Goal: Task Accomplishment & Management: Complete application form

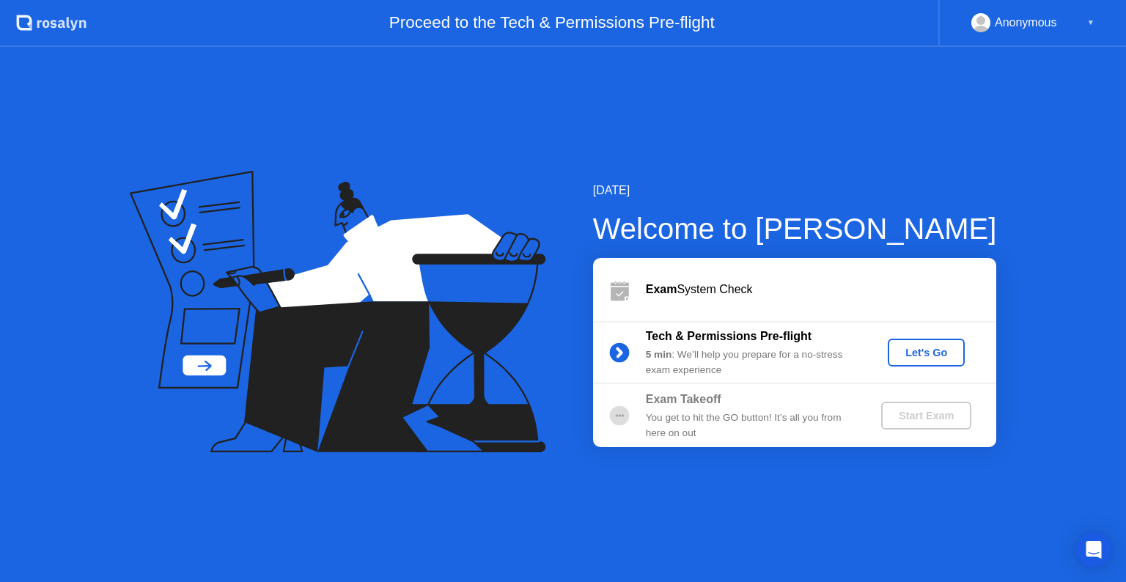
click at [932, 355] on div "Let's Go" at bounding box center [926, 353] width 65 height 12
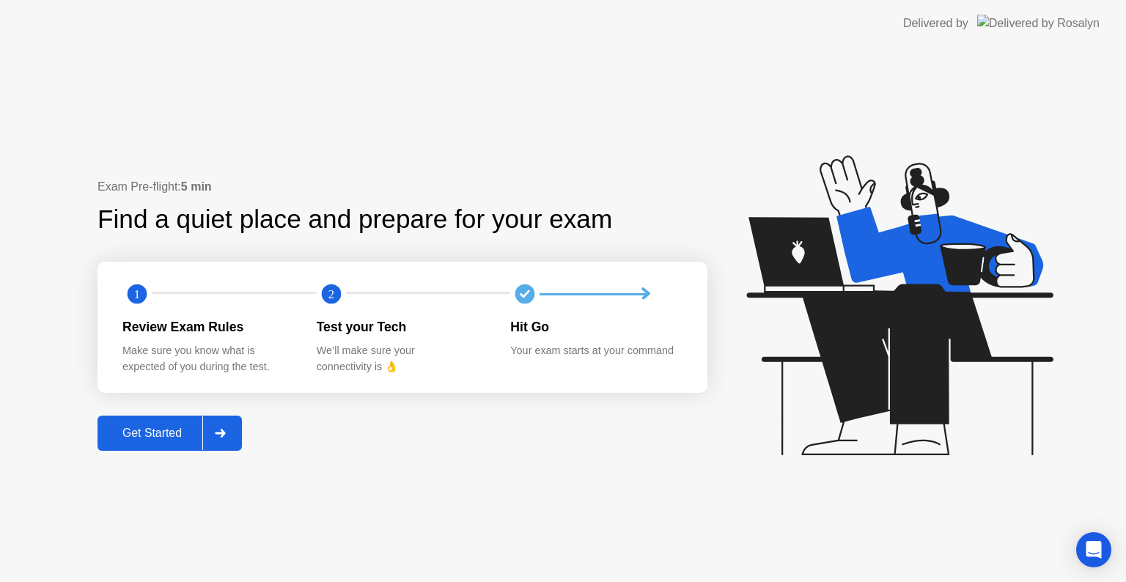
click at [152, 438] on div "Get Started" at bounding box center [152, 433] width 100 height 13
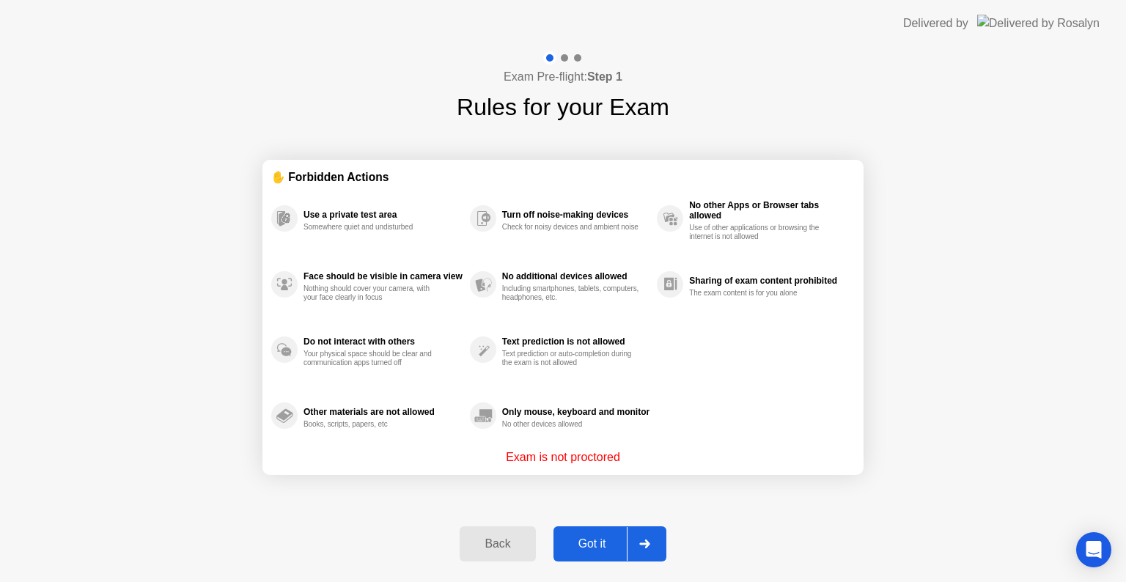
click at [584, 537] on div "Got it" at bounding box center [592, 543] width 69 height 13
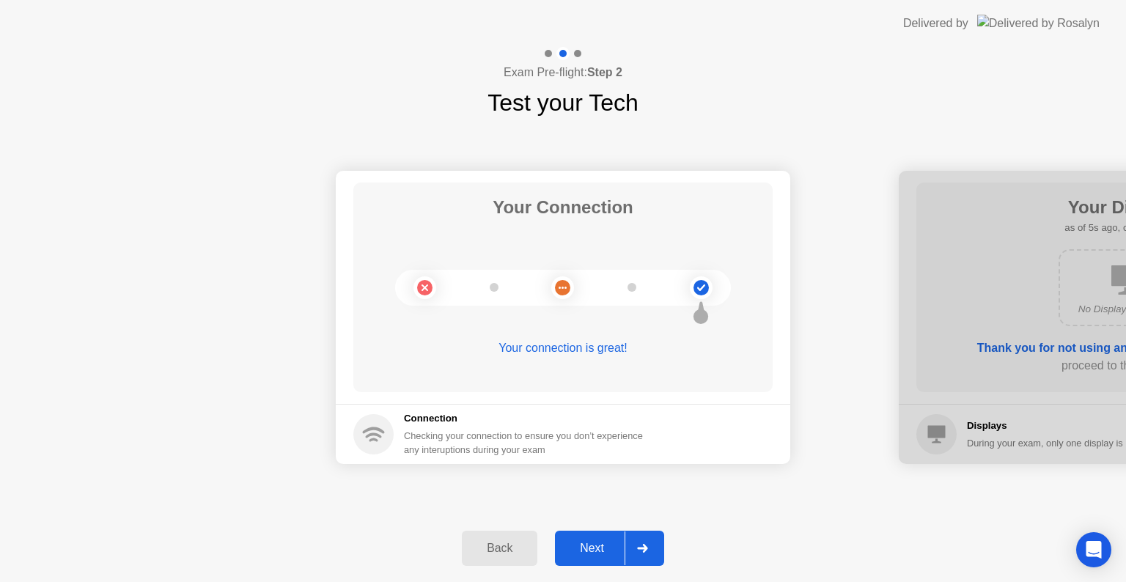
click at [594, 548] on div "Next" at bounding box center [591, 548] width 65 height 13
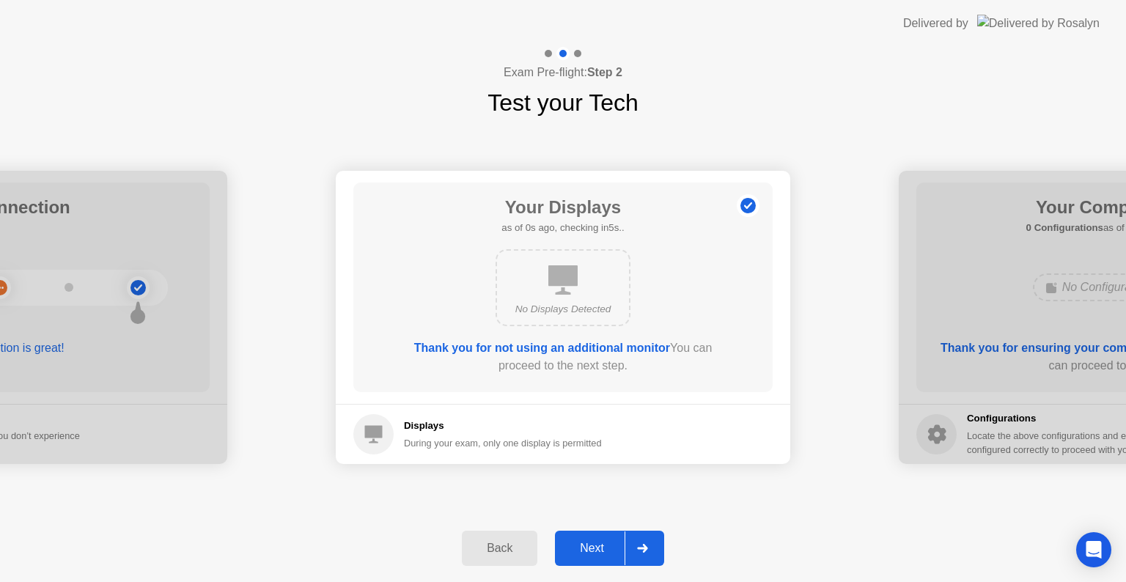
click at [603, 552] on div "Next" at bounding box center [591, 548] width 65 height 13
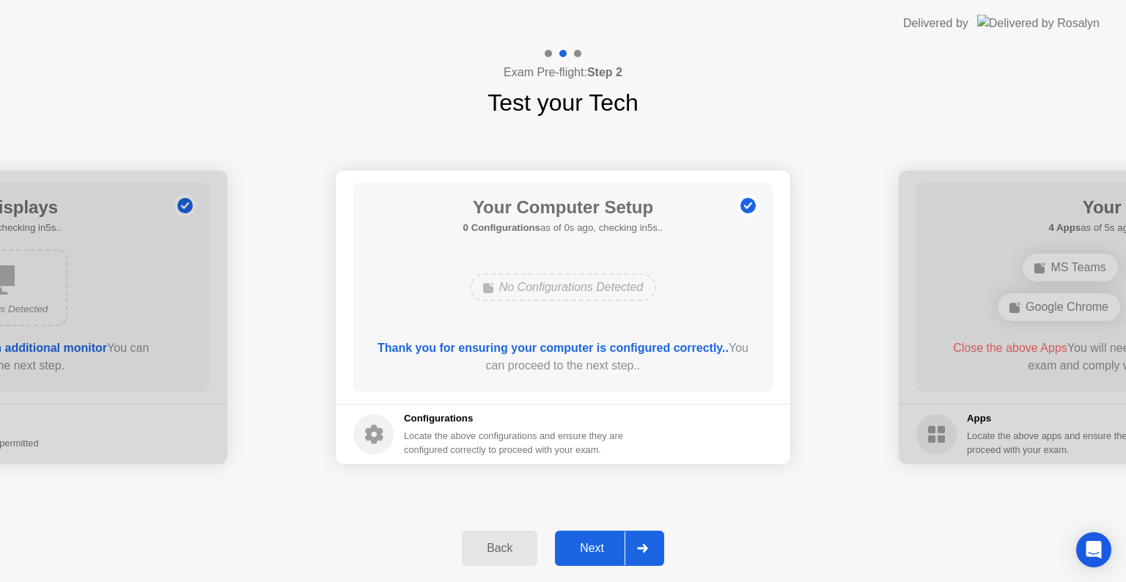
click at [598, 548] on div "Next" at bounding box center [591, 548] width 65 height 13
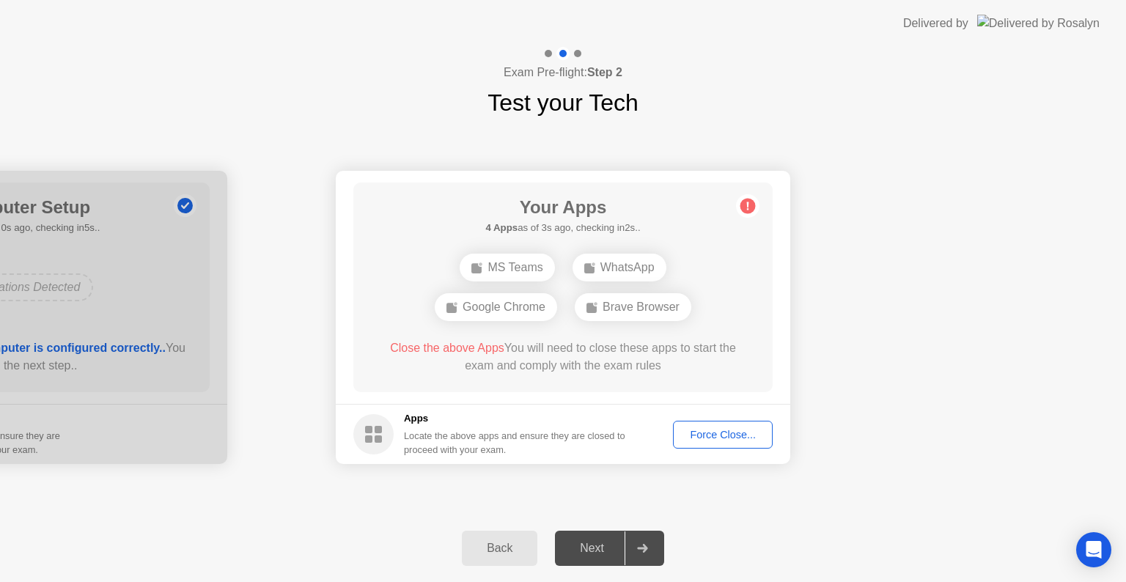
click at [745, 435] on div "Force Close..." at bounding box center [722, 435] width 89 height 12
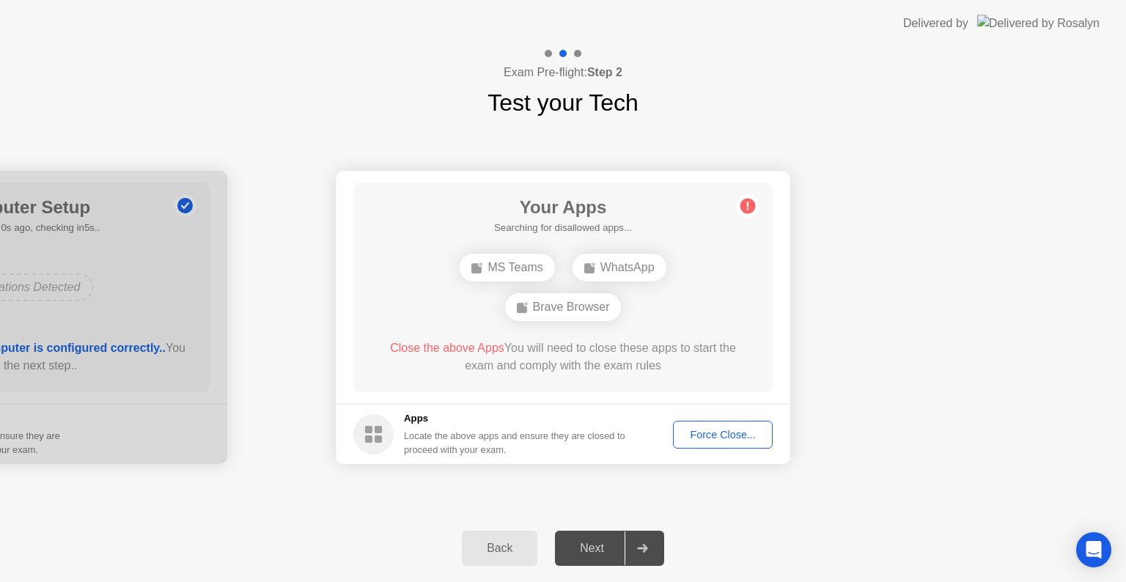
click at [721, 437] on div "Force Close..." at bounding box center [722, 435] width 89 height 12
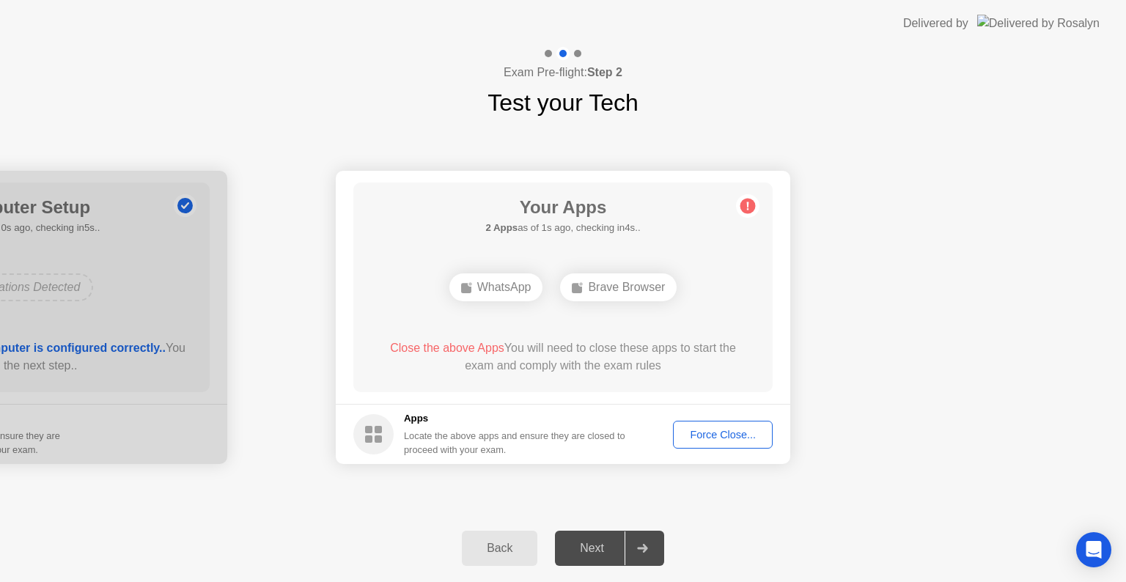
click at [725, 440] on div "Force Close..." at bounding box center [722, 435] width 89 height 12
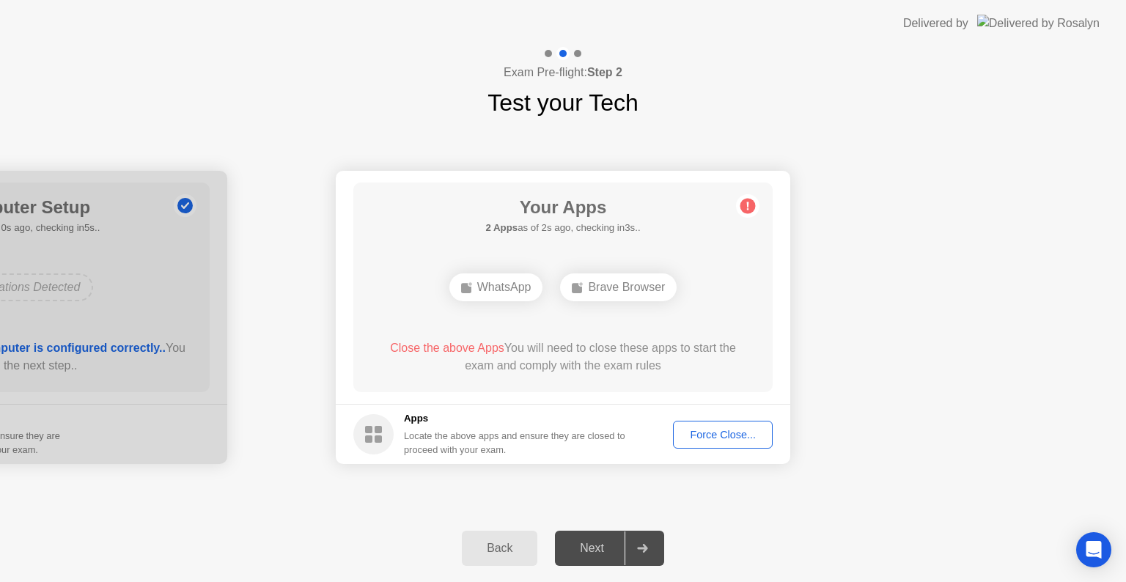
click at [754, 434] on div "Force Close..." at bounding box center [722, 435] width 89 height 12
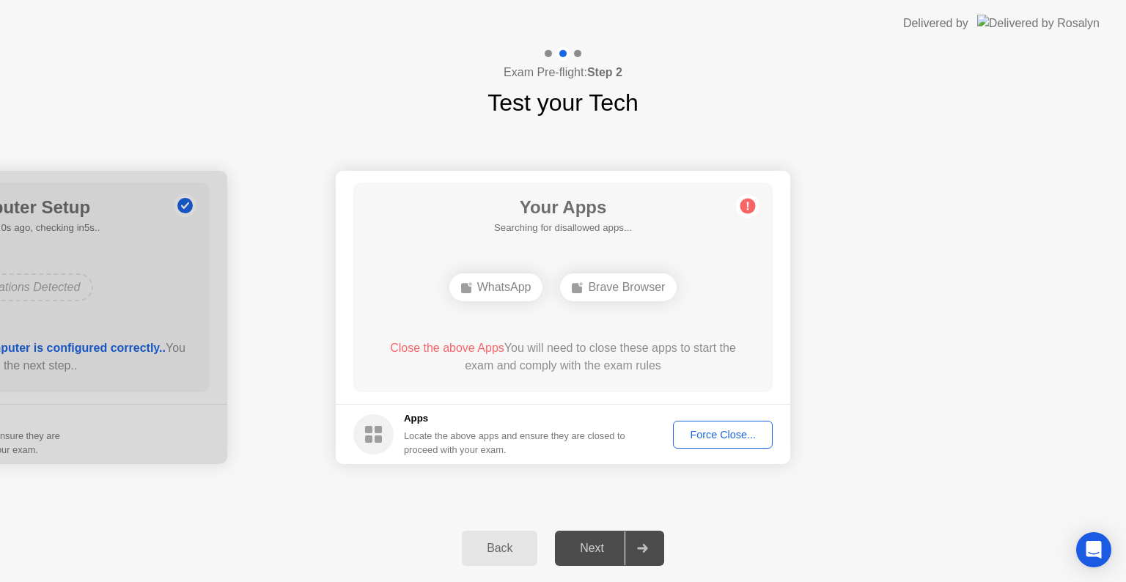
click at [758, 260] on body "Delivered by Exam Pre-flight: Step 2 Test your Tech Your Connection Your connec…" at bounding box center [563, 291] width 1126 height 582
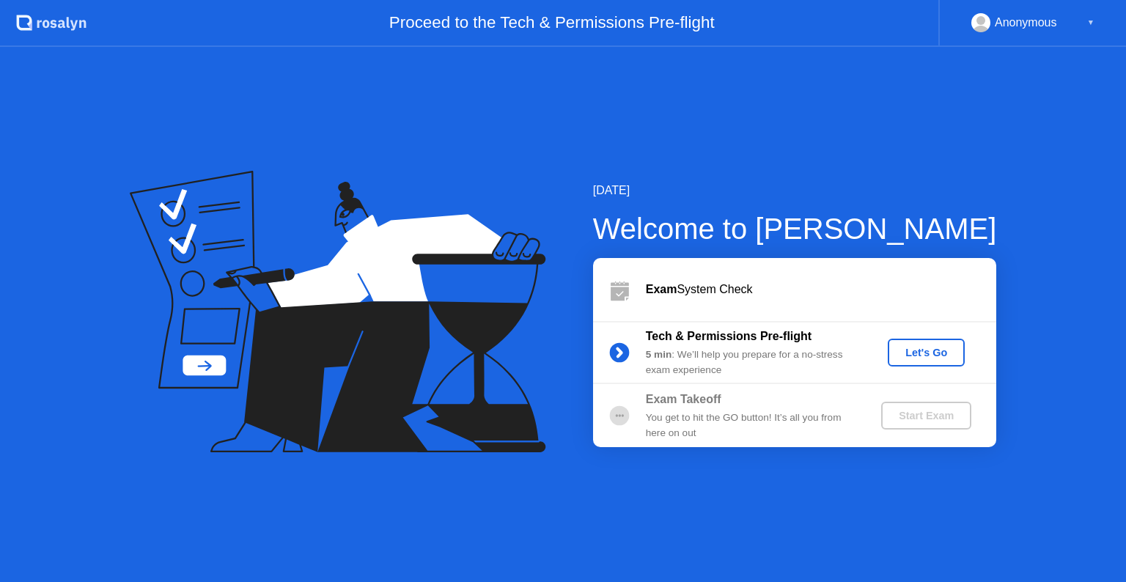
click at [935, 351] on div "Let's Go" at bounding box center [926, 353] width 65 height 12
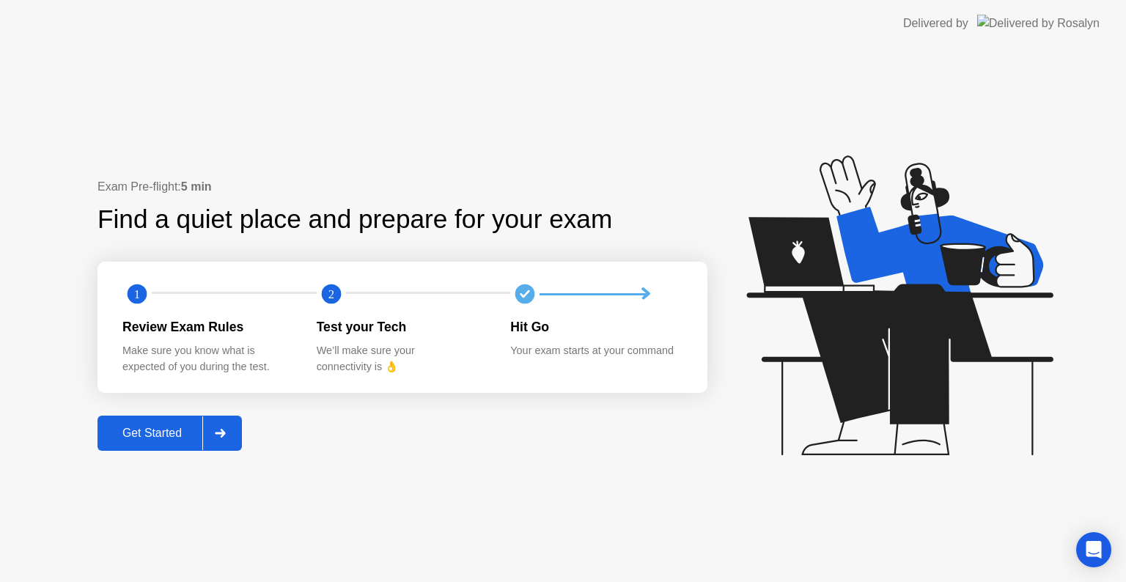
click at [128, 421] on button "Get Started" at bounding box center [170, 433] width 144 height 35
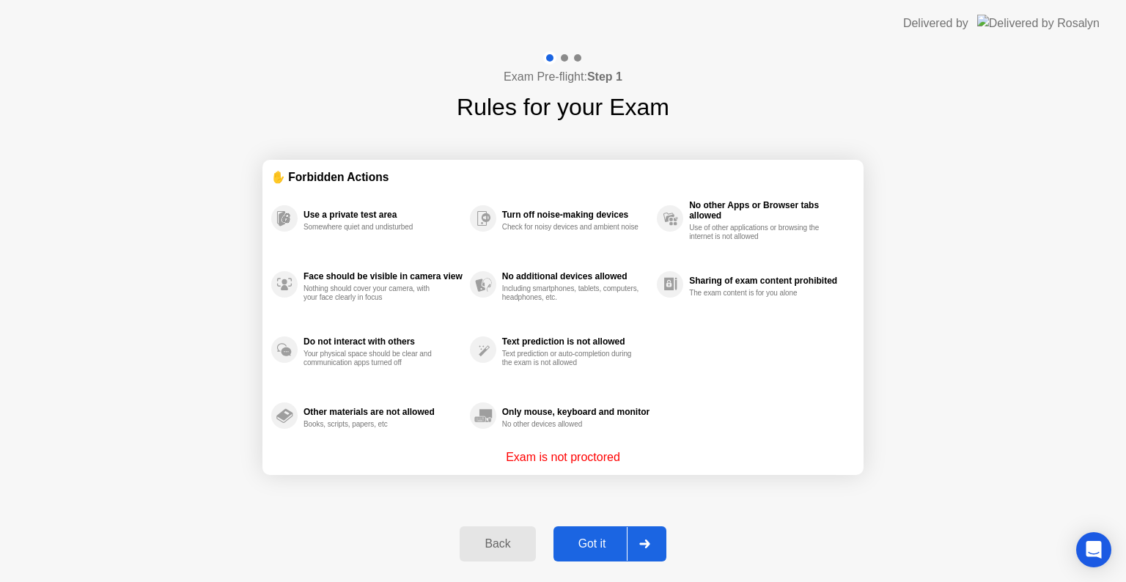
click at [598, 545] on div "Got it" at bounding box center [592, 543] width 69 height 13
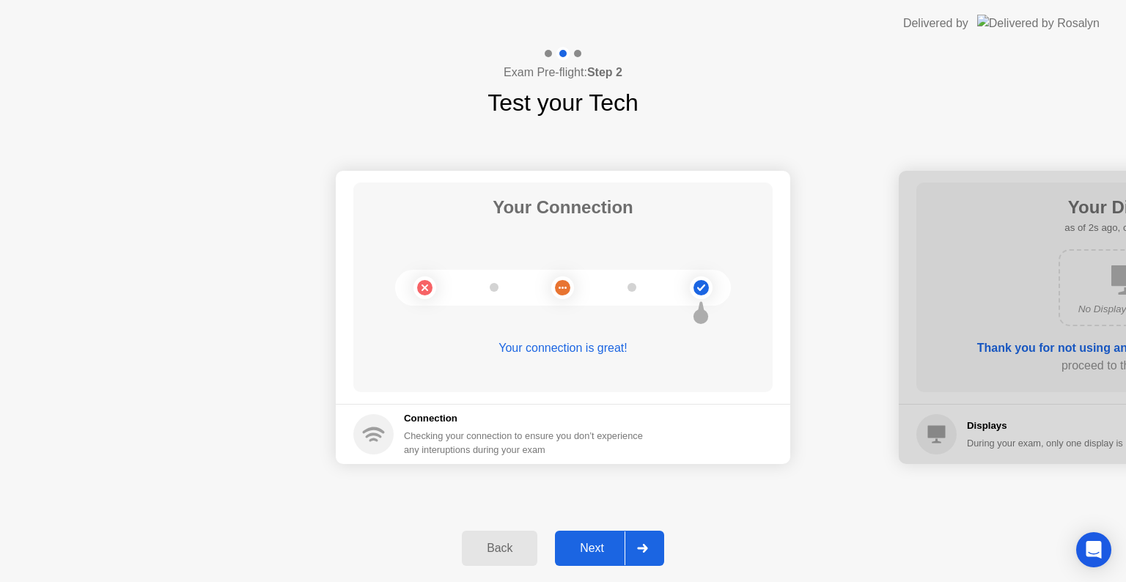
click at [592, 554] on div "Next" at bounding box center [591, 548] width 65 height 13
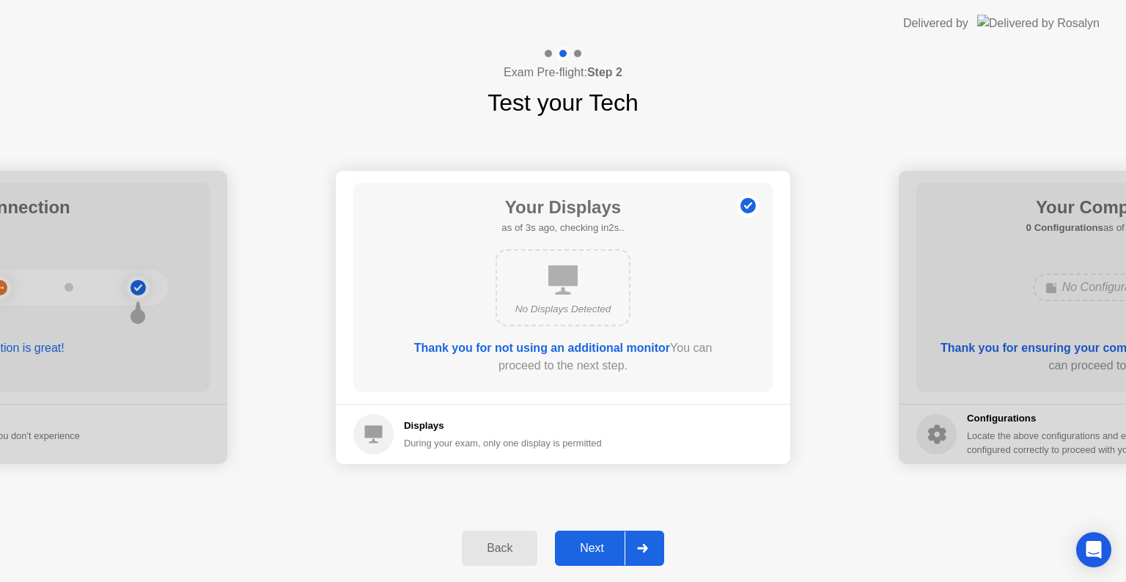
click at [595, 551] on div "Next" at bounding box center [591, 548] width 65 height 13
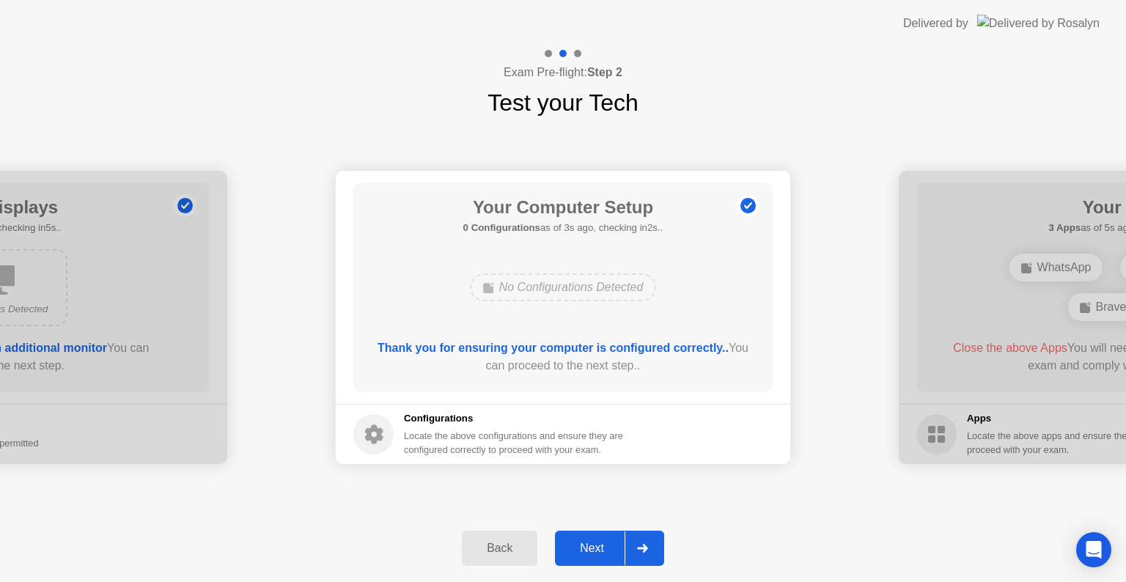
click at [595, 551] on div "Next" at bounding box center [591, 548] width 65 height 13
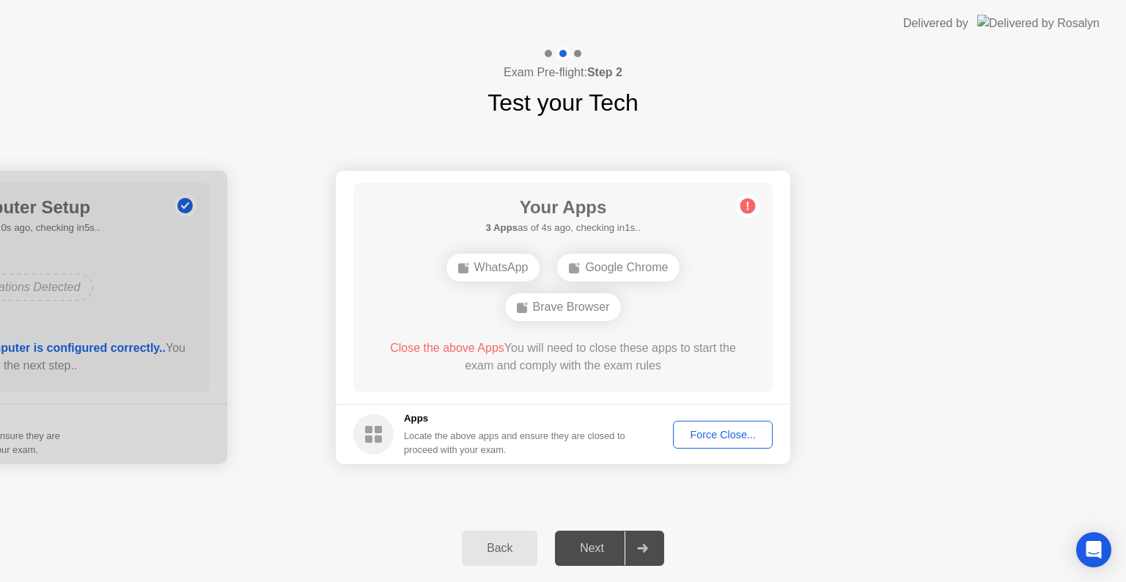
click at [733, 430] on div "Force Close..." at bounding box center [722, 435] width 89 height 12
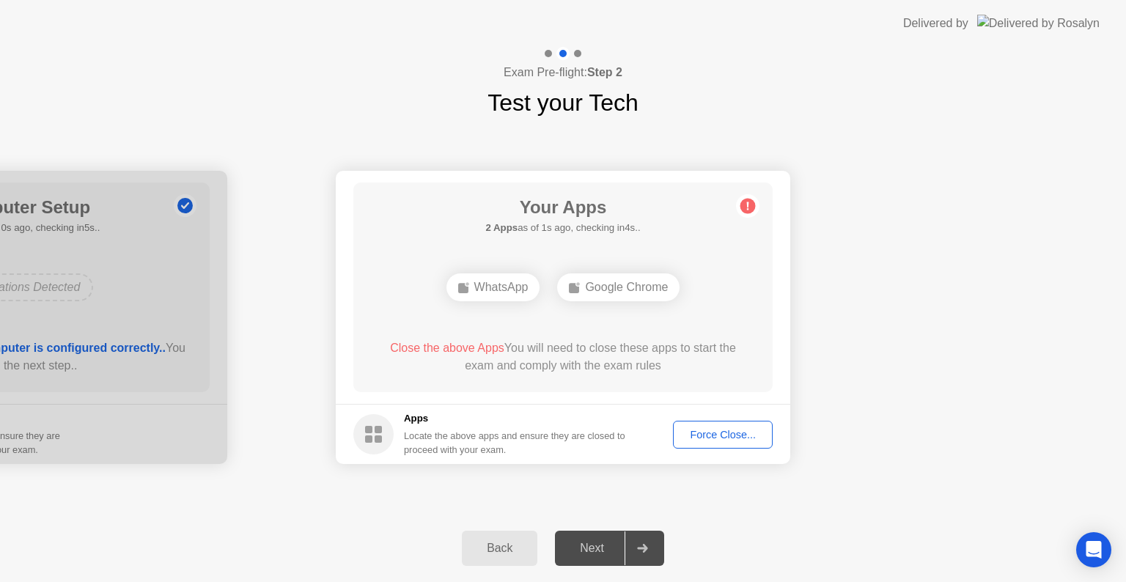
click at [712, 429] on div "Force Close..." at bounding box center [722, 435] width 89 height 12
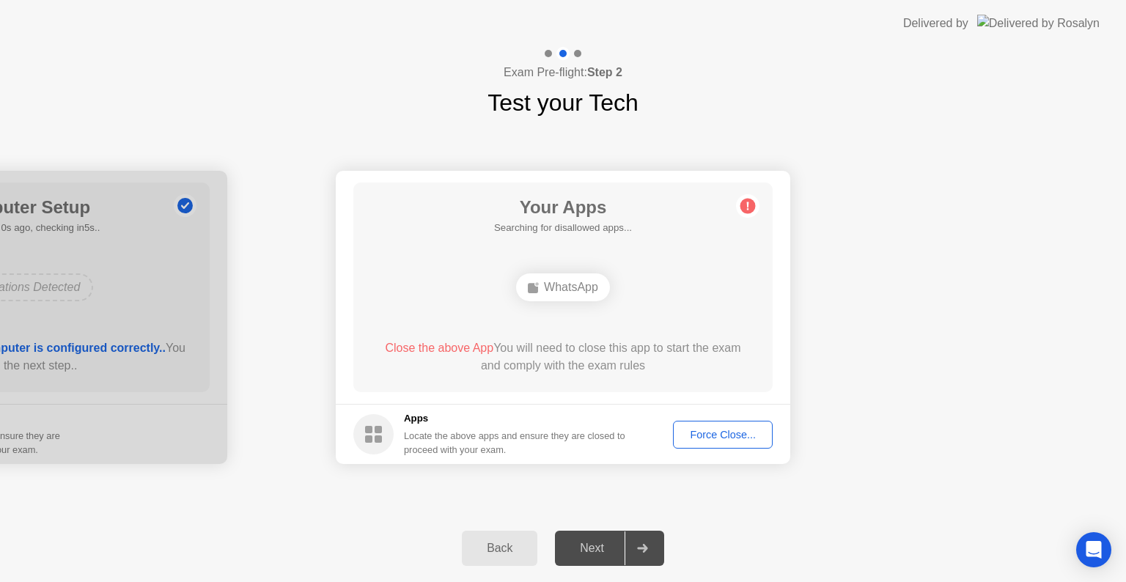
click at [727, 439] on div "Force Close..." at bounding box center [722, 435] width 89 height 12
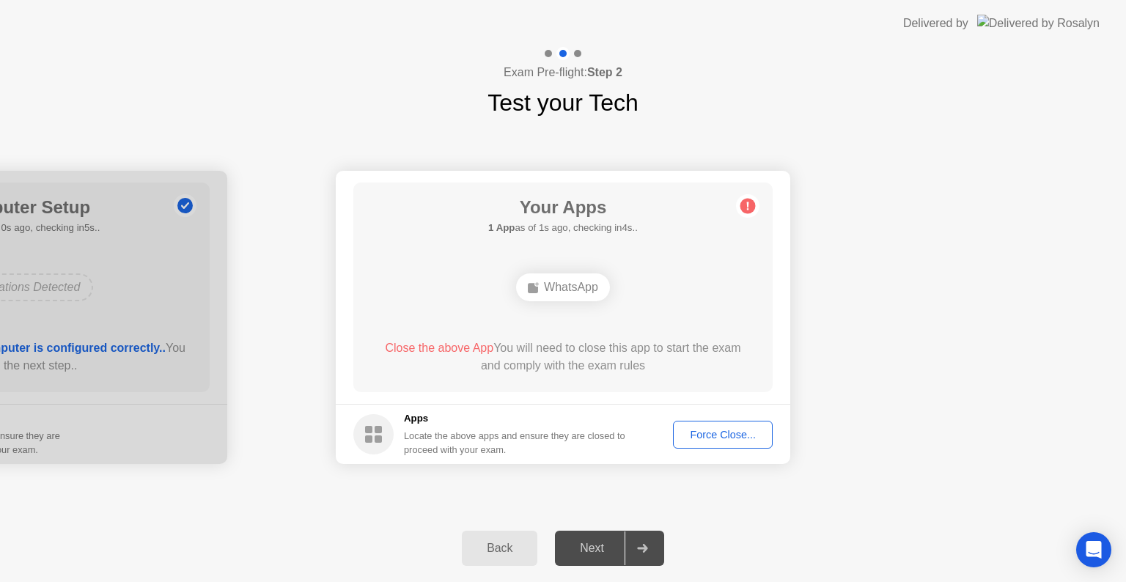
click at [768, 443] on button "Force Close..." at bounding box center [723, 435] width 100 height 28
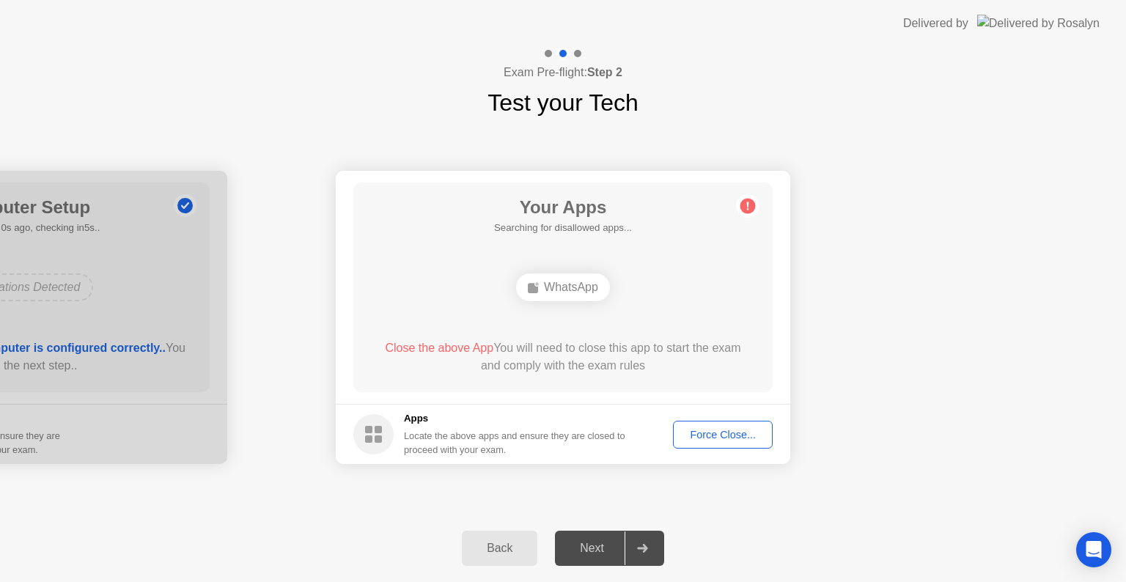
click at [730, 431] on div "Force Close..." at bounding box center [722, 435] width 89 height 12
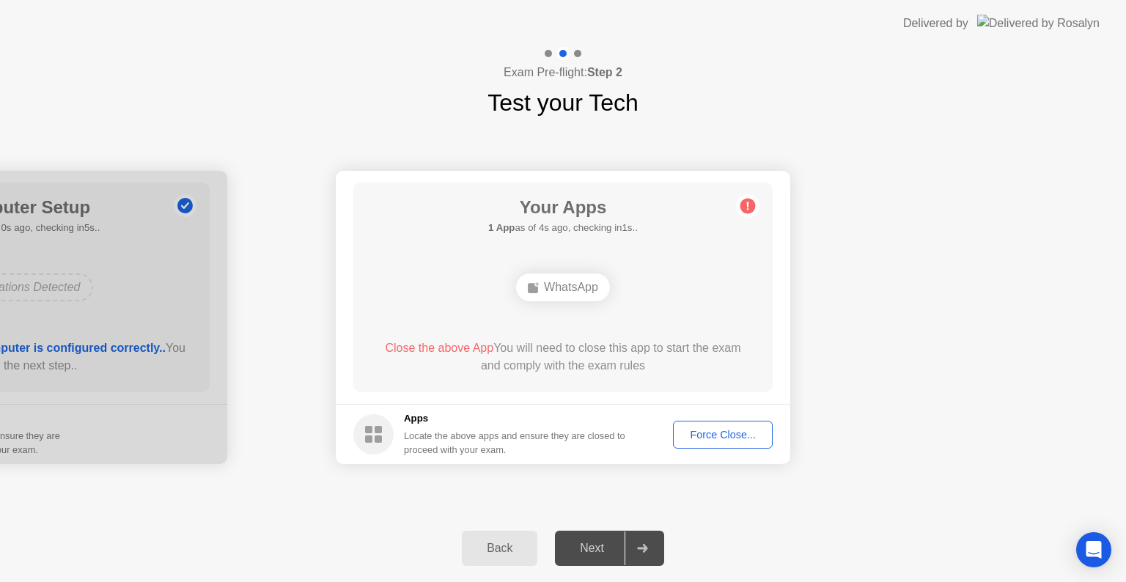
drag, startPoint x: 988, startPoint y: 198, endPoint x: 984, endPoint y: 207, distance: 9.8
click at [373, 443] on circle at bounding box center [373, 434] width 40 height 40
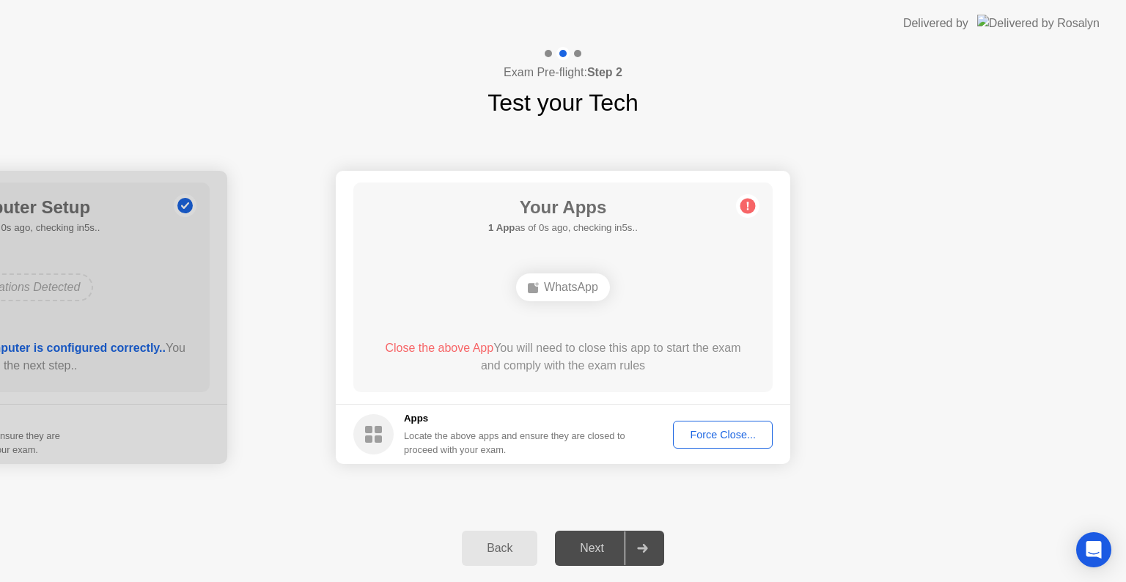
click at [737, 431] on div "Force Close..." at bounding box center [722, 435] width 89 height 12
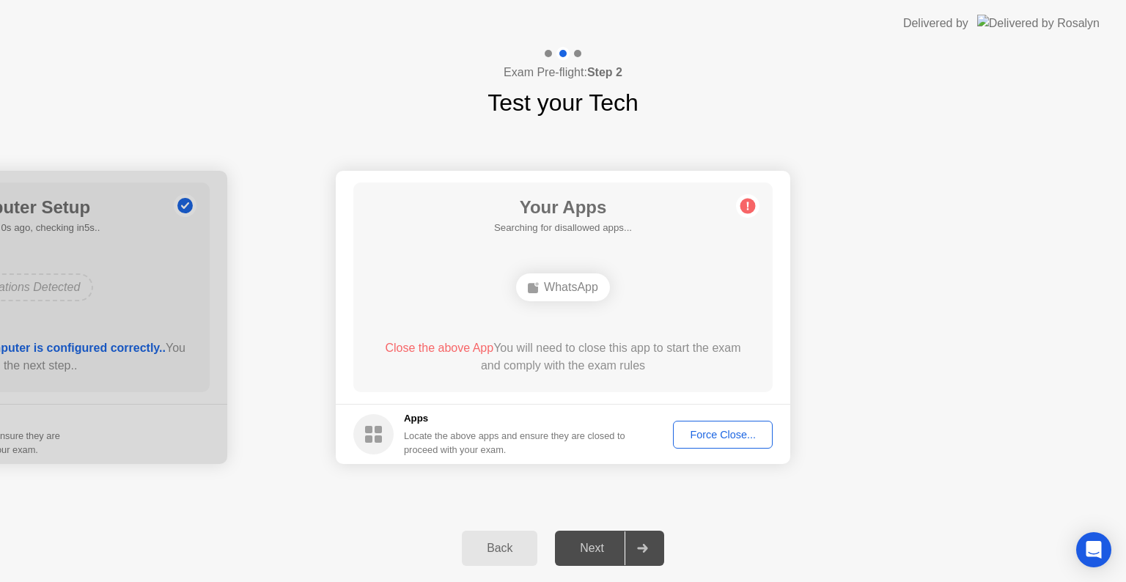
click at [759, 434] on div "Force Close..." at bounding box center [722, 435] width 89 height 12
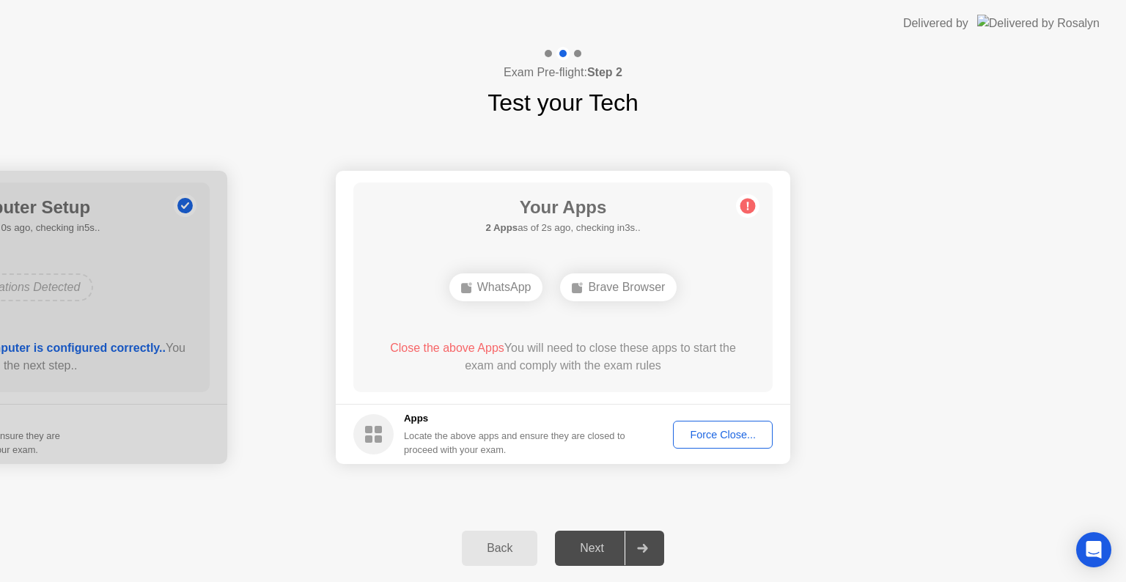
click at [604, 555] on div "Next" at bounding box center [591, 548] width 65 height 13
click at [652, 544] on div at bounding box center [642, 548] width 35 height 34
click at [617, 287] on div "Brave Browser" at bounding box center [618, 287] width 117 height 28
click at [595, 554] on div "Next" at bounding box center [591, 548] width 65 height 13
click at [657, 548] on div at bounding box center [642, 548] width 35 height 34
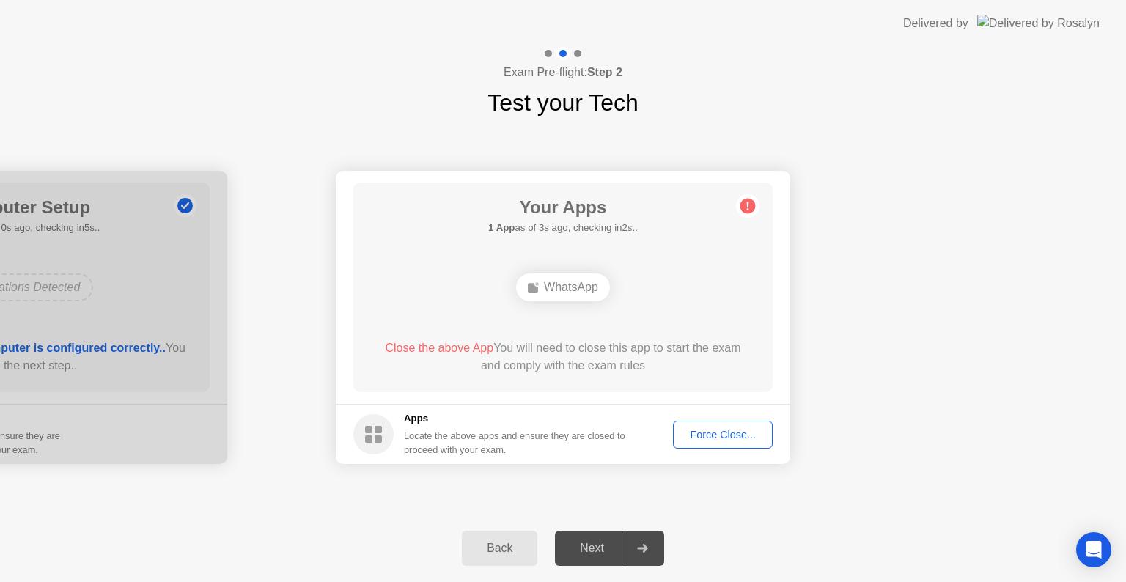
click at [718, 431] on div "Force Close..." at bounding box center [722, 435] width 89 height 12
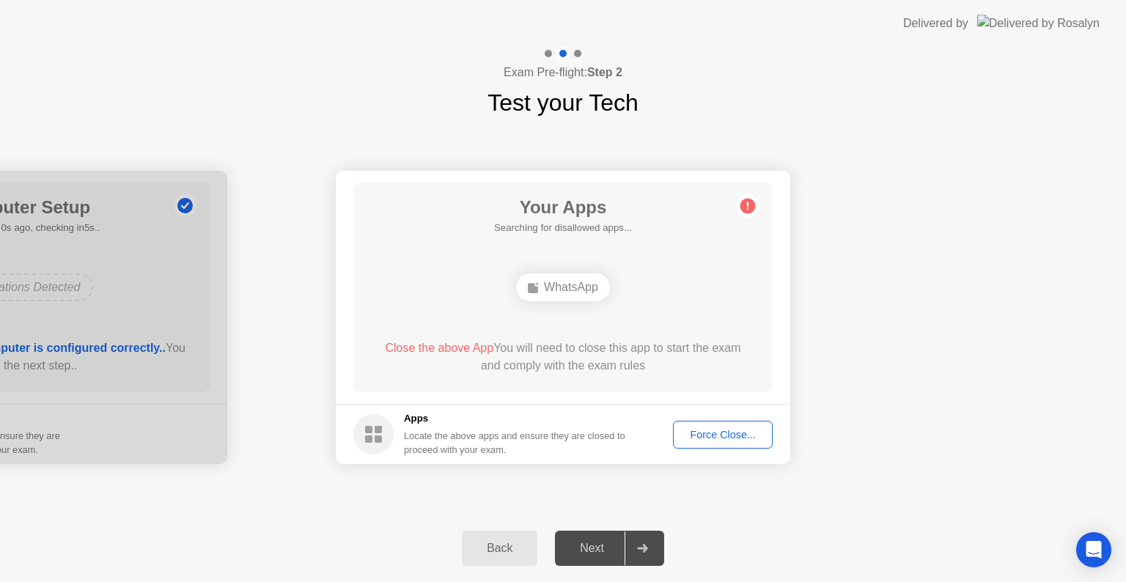
click at [639, 549] on body "Delivered by Exam Pre-flight: Step 2 Test your Tech Your Connection Your connec…" at bounding box center [563, 291] width 1126 height 582
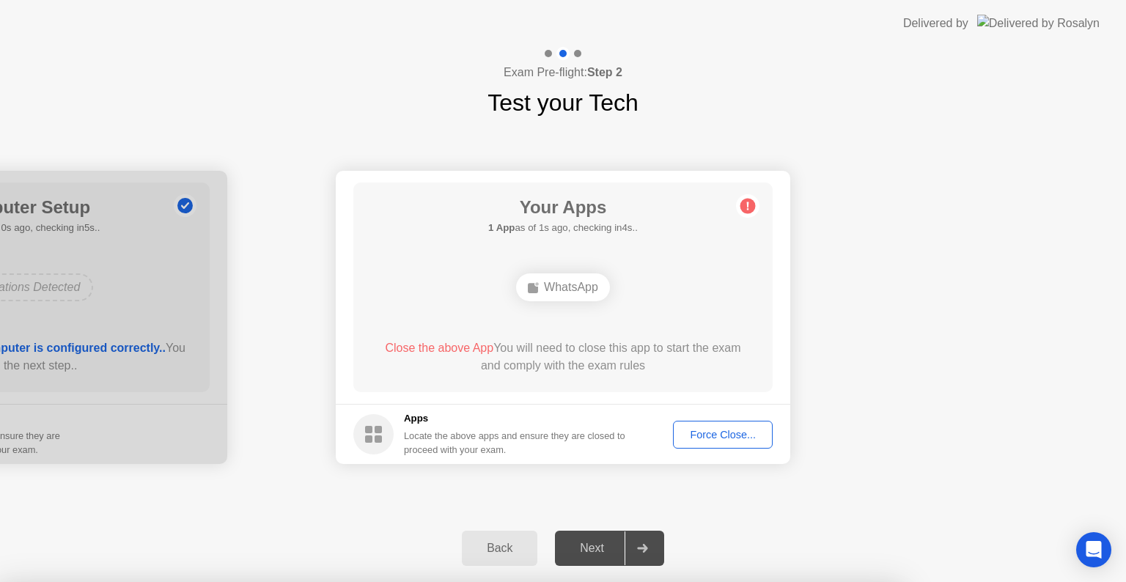
drag, startPoint x: 1064, startPoint y: 179, endPoint x: 977, endPoint y: 197, distance: 88.4
click at [1063, 581] on div at bounding box center [563, 582] width 1126 height 0
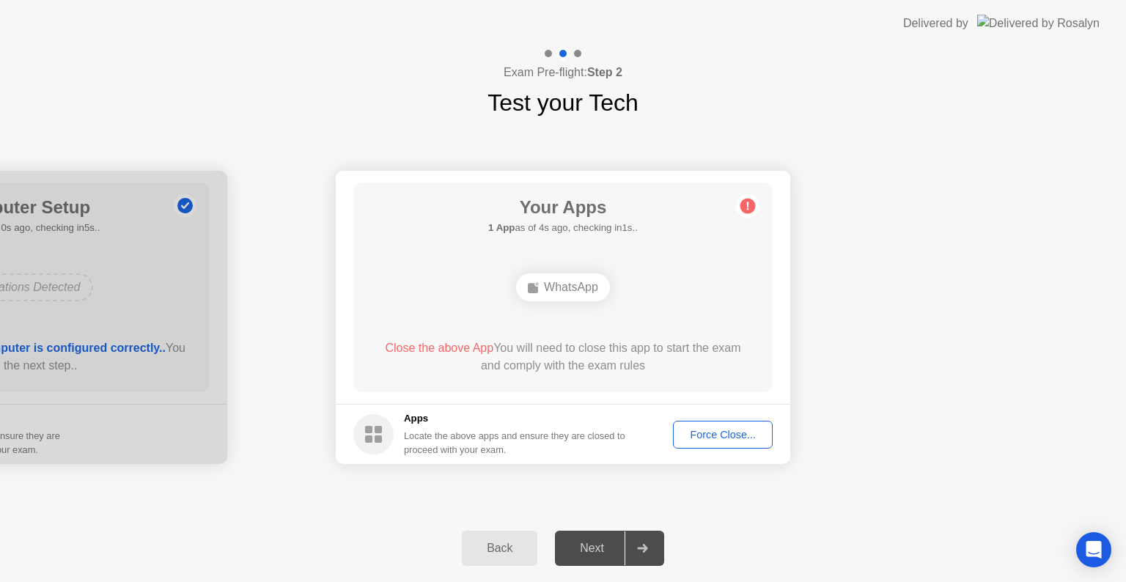
click at [746, 208] on circle at bounding box center [747, 206] width 15 height 15
click at [749, 205] on circle at bounding box center [747, 206] width 15 height 15
drag, startPoint x: 594, startPoint y: 290, endPoint x: 498, endPoint y: 339, distance: 107.9
click at [594, 290] on div "WhatsApp" at bounding box center [563, 287] width 94 height 28
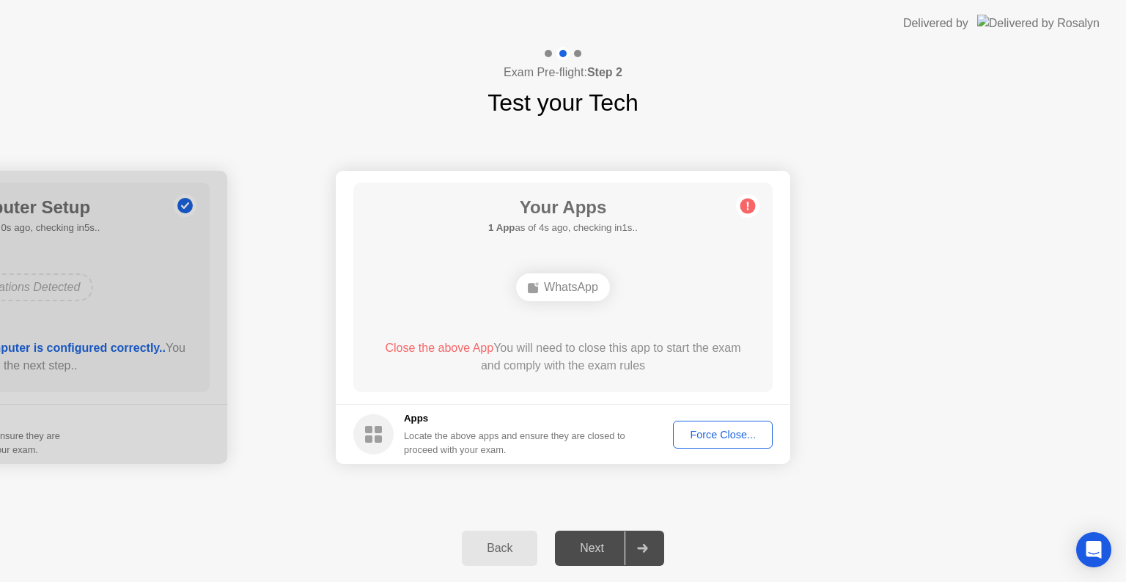
click at [456, 350] on span "Close the above App" at bounding box center [439, 348] width 108 height 12
click at [369, 425] on circle at bounding box center [373, 434] width 40 height 40
click at [581, 309] on div "Your Apps Searching for disallowed apps... WhatsApp Close the above App You wil…" at bounding box center [562, 288] width 419 height 210
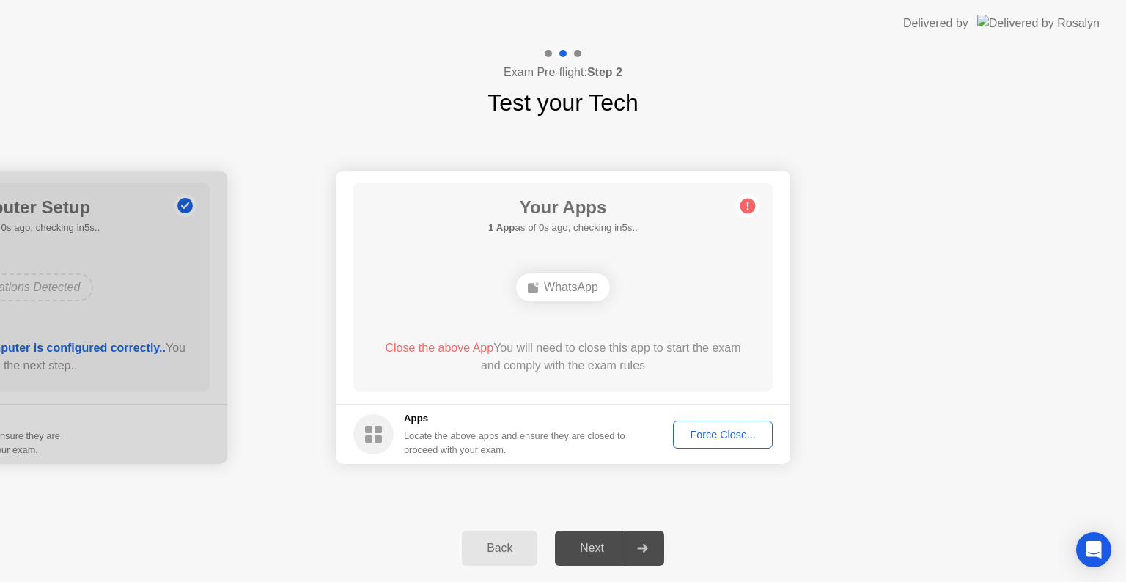
click at [748, 205] on icon at bounding box center [748, 206] width 2 height 8
click at [504, 559] on button "Back" at bounding box center [500, 548] width 76 height 35
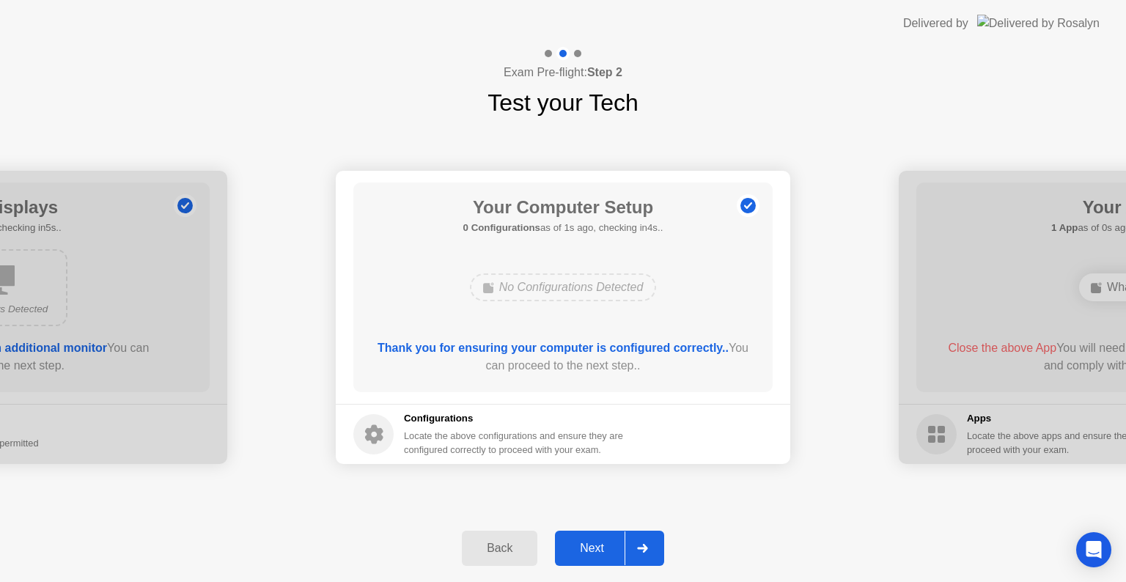
click at [496, 545] on div "Back" at bounding box center [499, 548] width 67 height 13
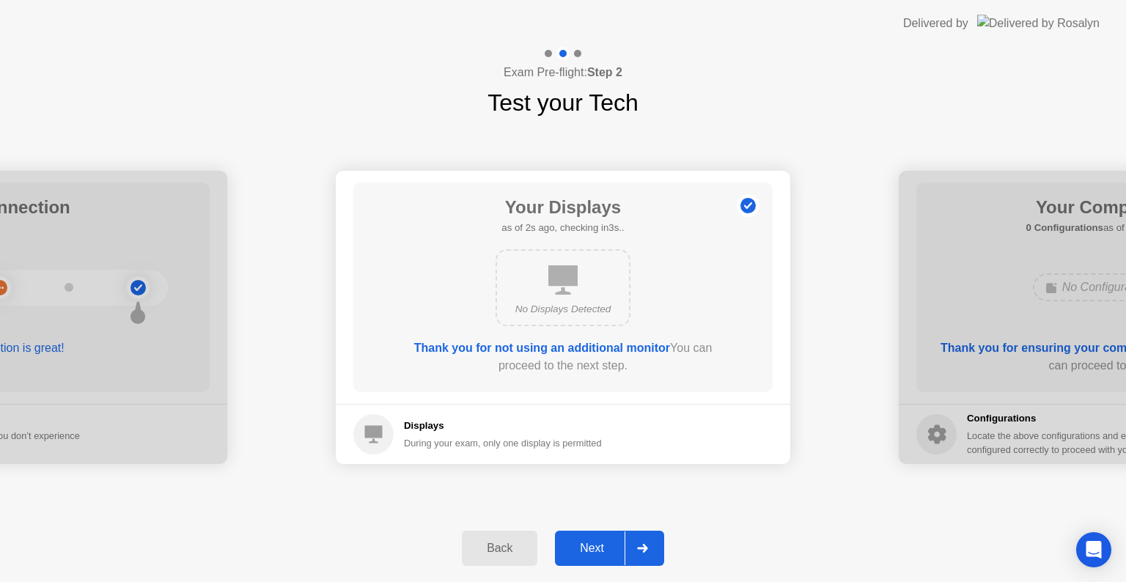
click at [619, 553] on div "Next" at bounding box center [591, 548] width 65 height 13
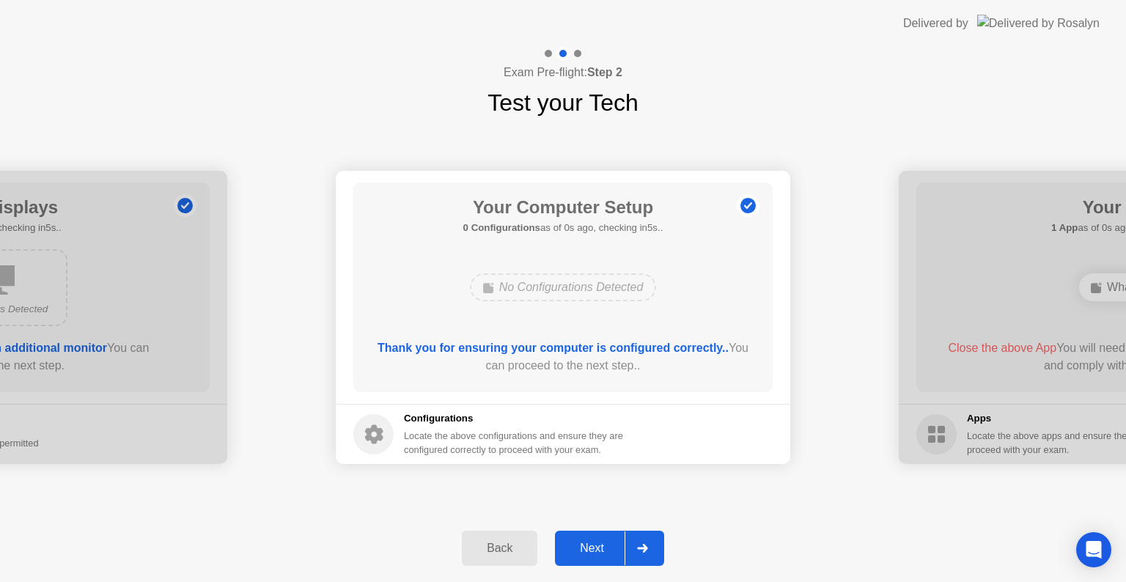
click at [614, 557] on button "Next" at bounding box center [609, 548] width 109 height 35
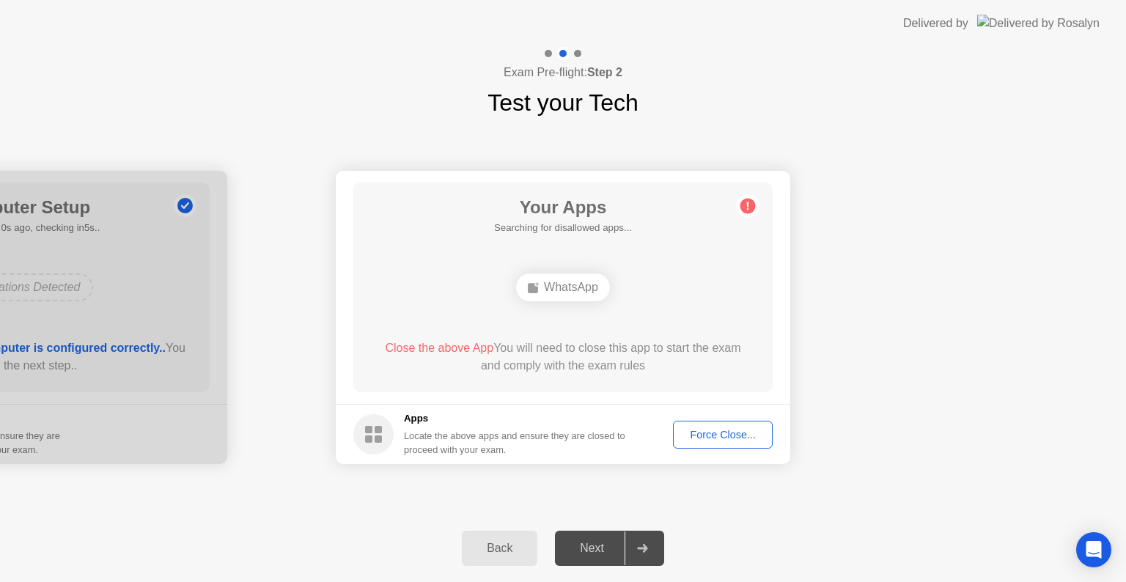
click at [683, 354] on div "Close the above App You will need to close this app to start the exam and compl…" at bounding box center [564, 356] width 378 height 35
click at [711, 436] on div "Force Close..." at bounding box center [722, 435] width 89 height 12
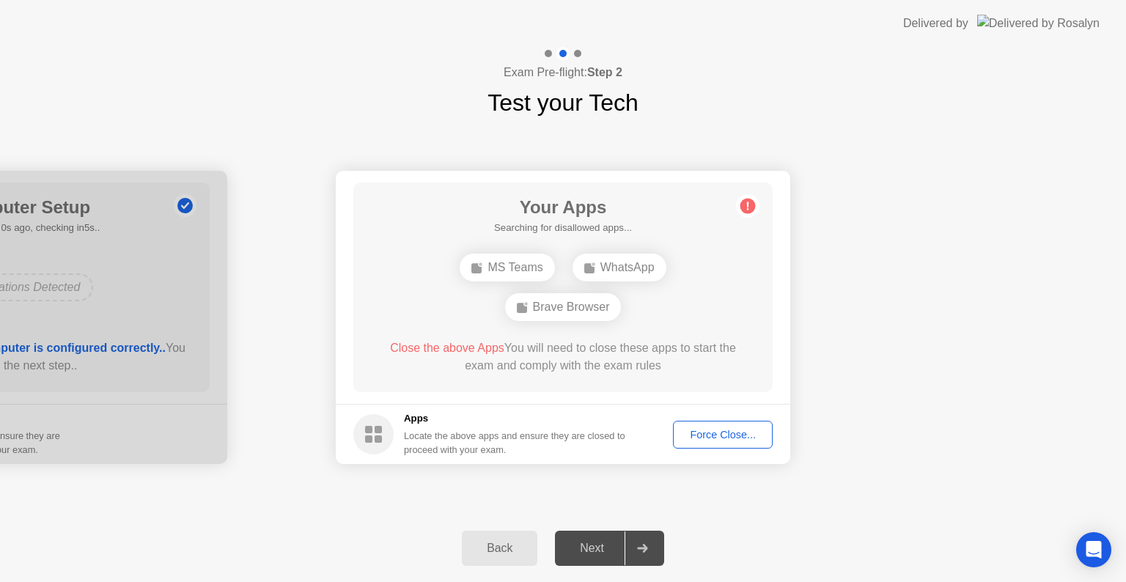
click at [712, 433] on div "Force Close..." at bounding box center [722, 435] width 89 height 12
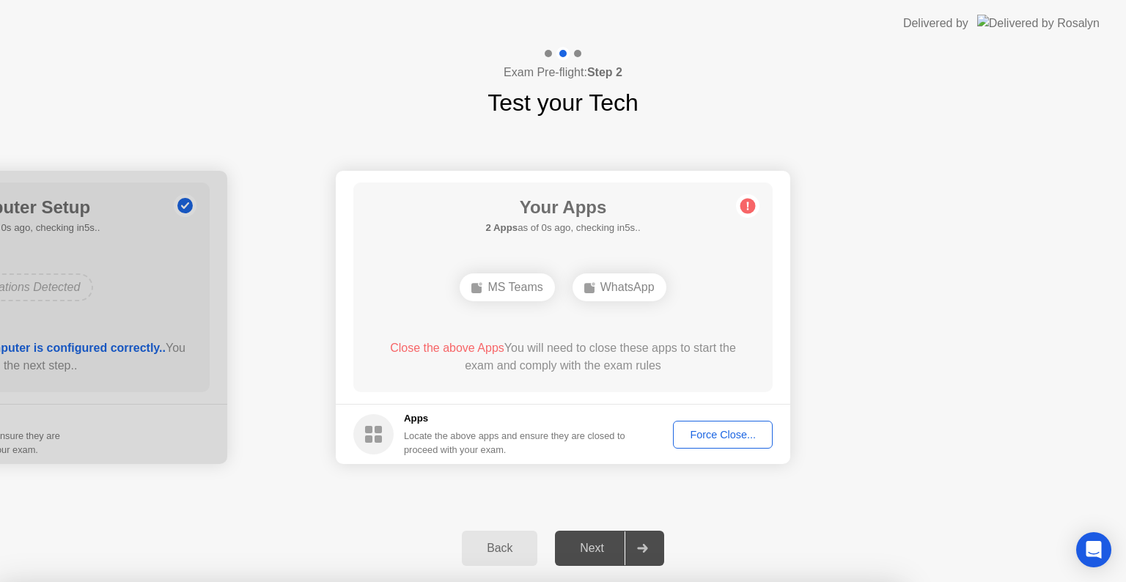
click at [894, 581] on div at bounding box center [563, 582] width 1126 height 0
drag, startPoint x: 971, startPoint y: 125, endPoint x: 1032, endPoint y: 14, distance: 126.7
click at [979, 581] on div at bounding box center [563, 582] width 1126 height 0
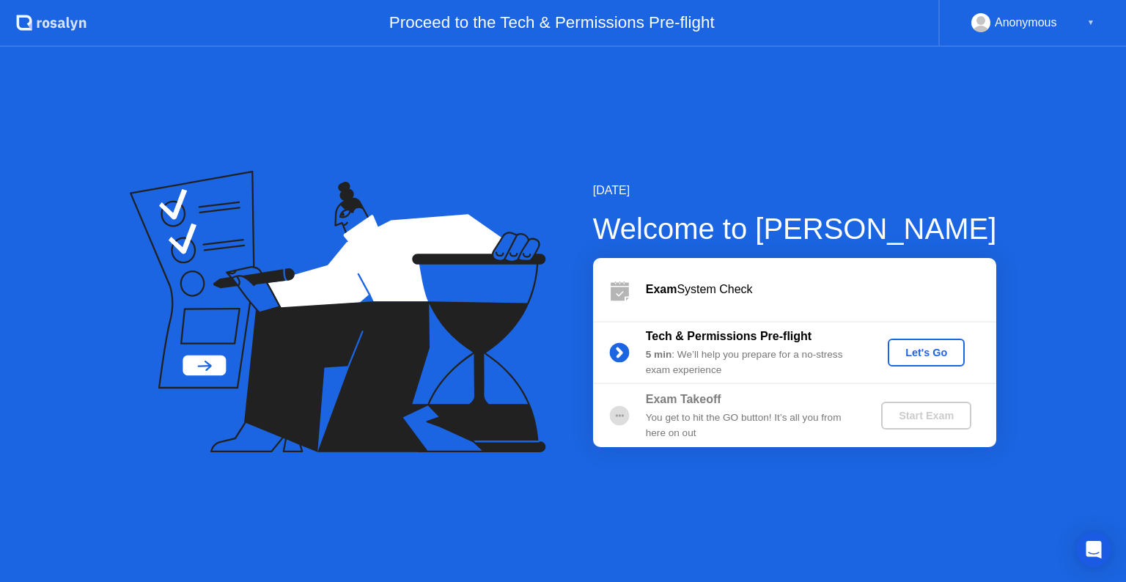
click at [945, 351] on div "Let's Go" at bounding box center [926, 353] width 65 height 12
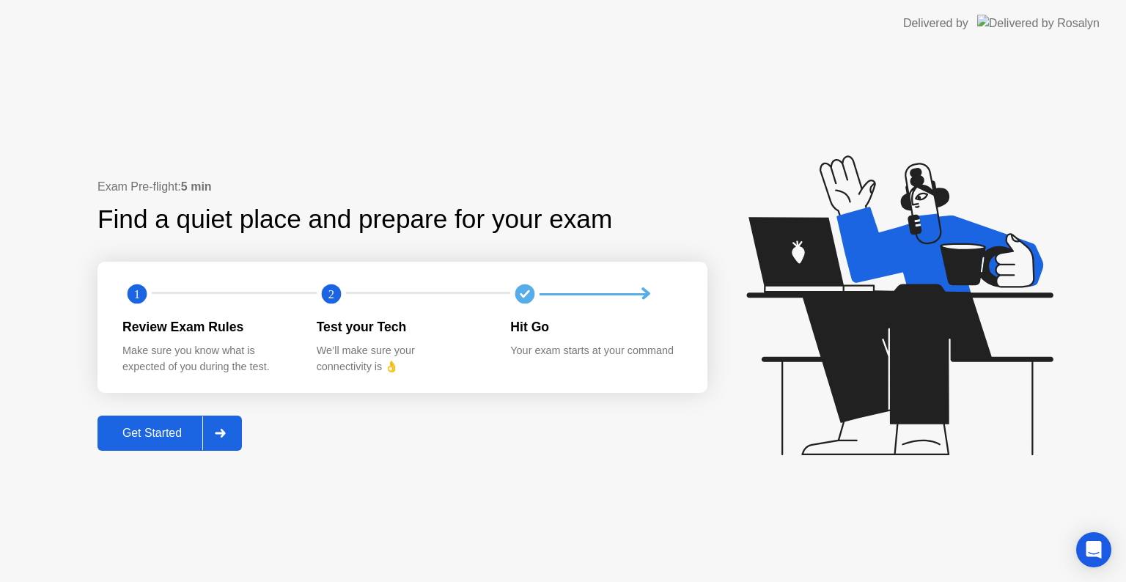
click at [158, 439] on div "Get Started" at bounding box center [152, 433] width 100 height 13
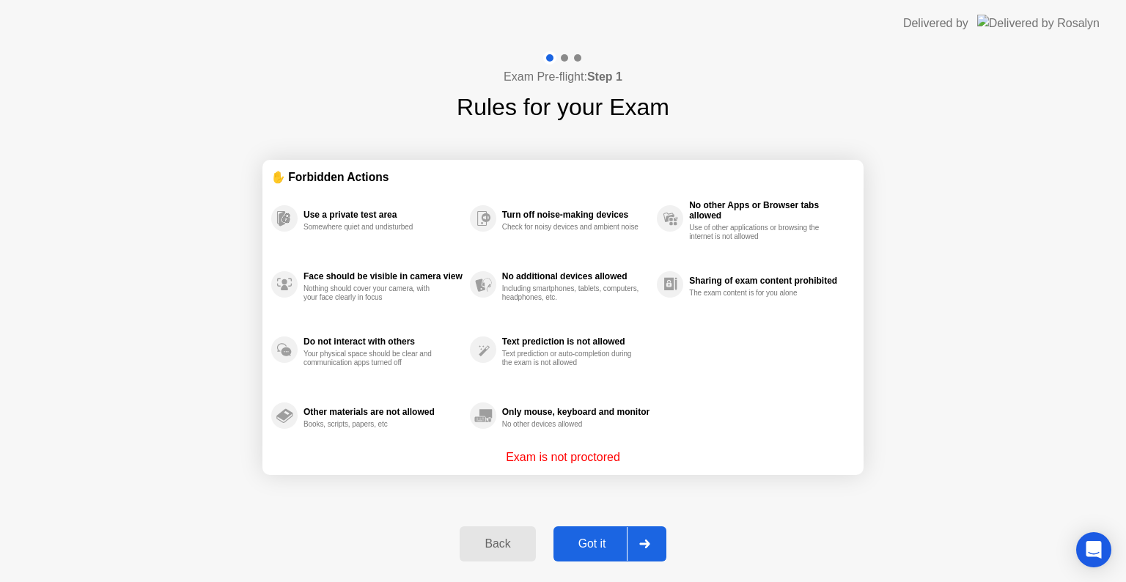
click at [474, 543] on div "Back" at bounding box center [497, 543] width 67 height 13
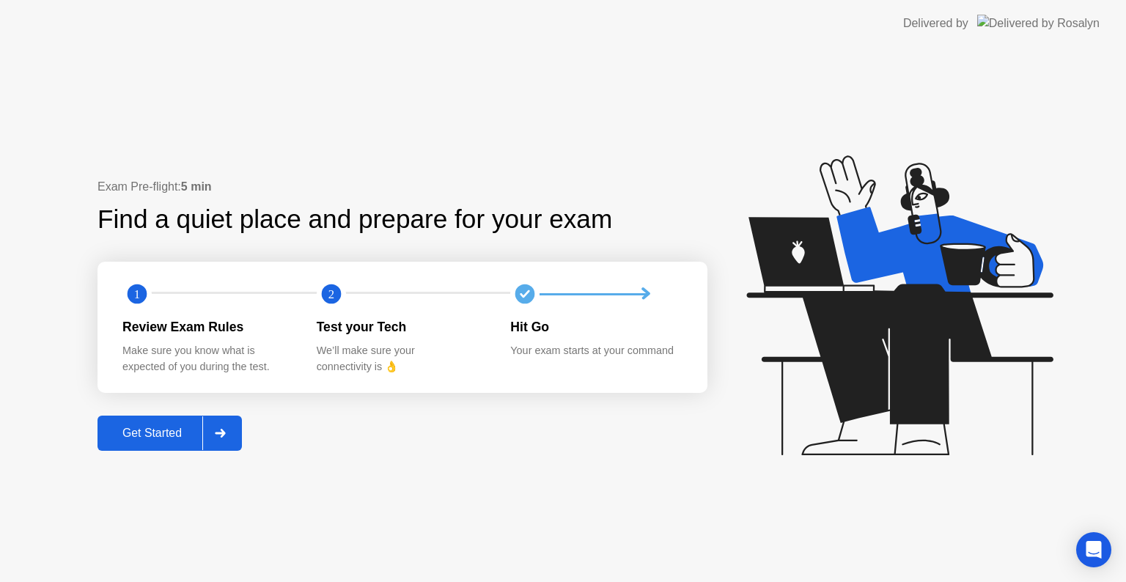
click at [149, 434] on div "Get Started" at bounding box center [152, 433] width 100 height 13
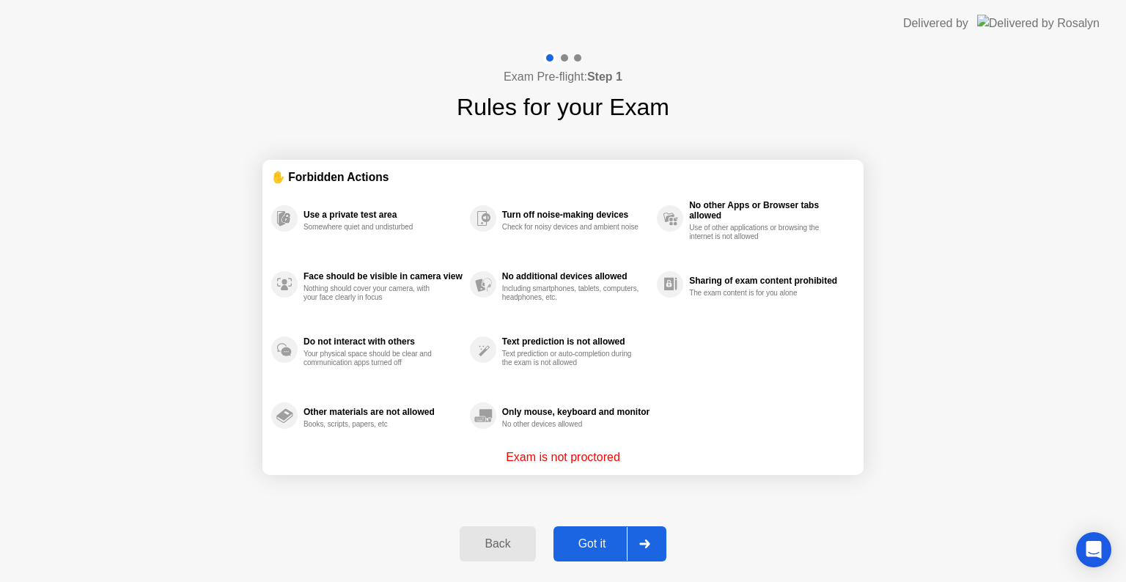
click at [595, 550] on div "Got it" at bounding box center [592, 543] width 69 height 13
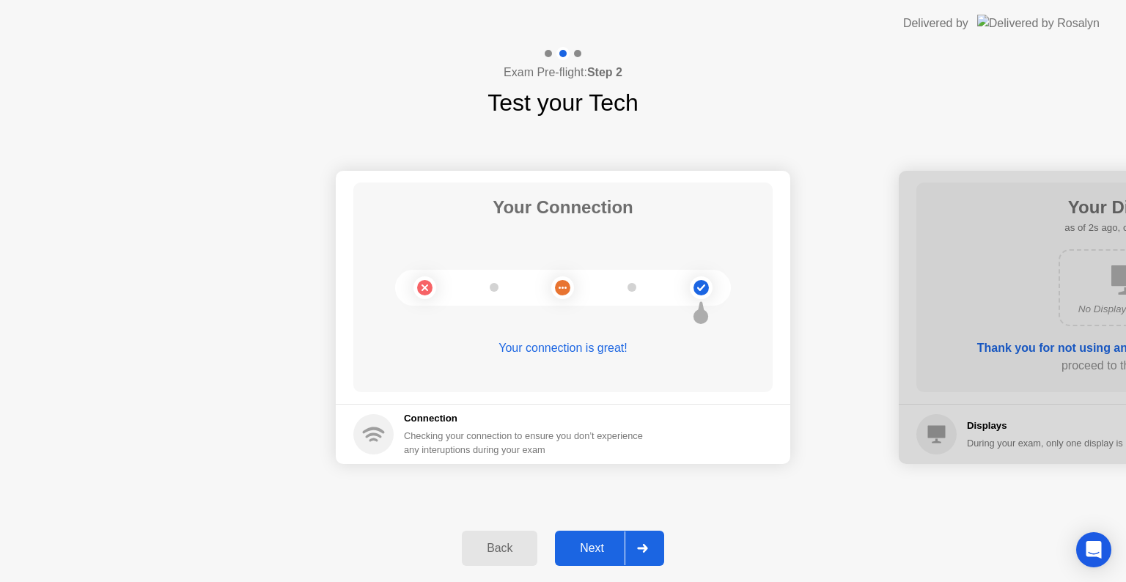
click at [603, 545] on div "Next" at bounding box center [591, 548] width 65 height 13
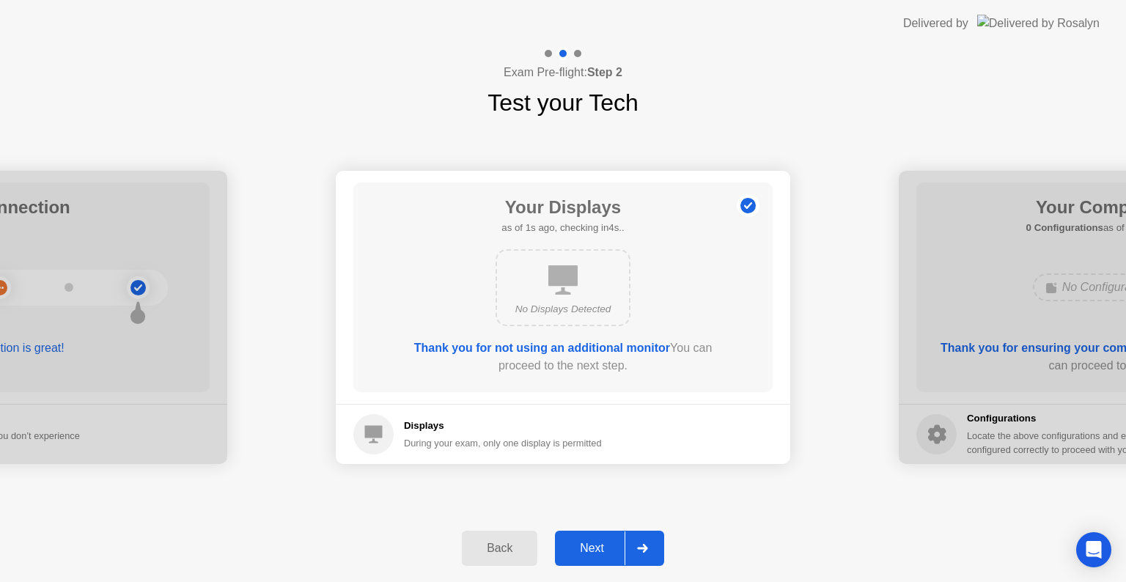
click at [599, 542] on div "Next" at bounding box center [591, 548] width 65 height 13
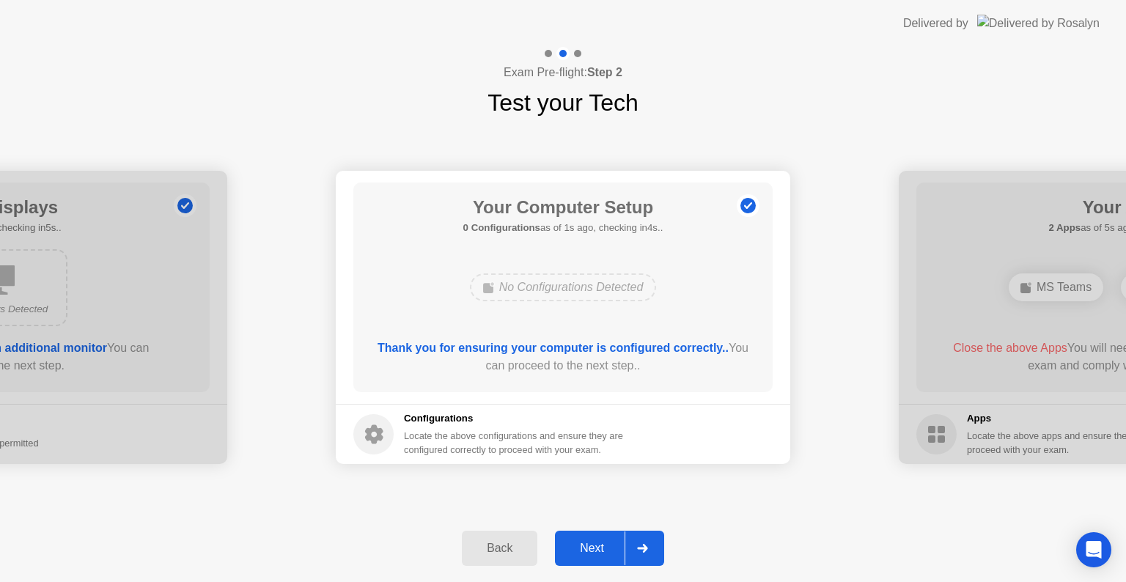
click at [599, 542] on div "Next" at bounding box center [591, 548] width 65 height 13
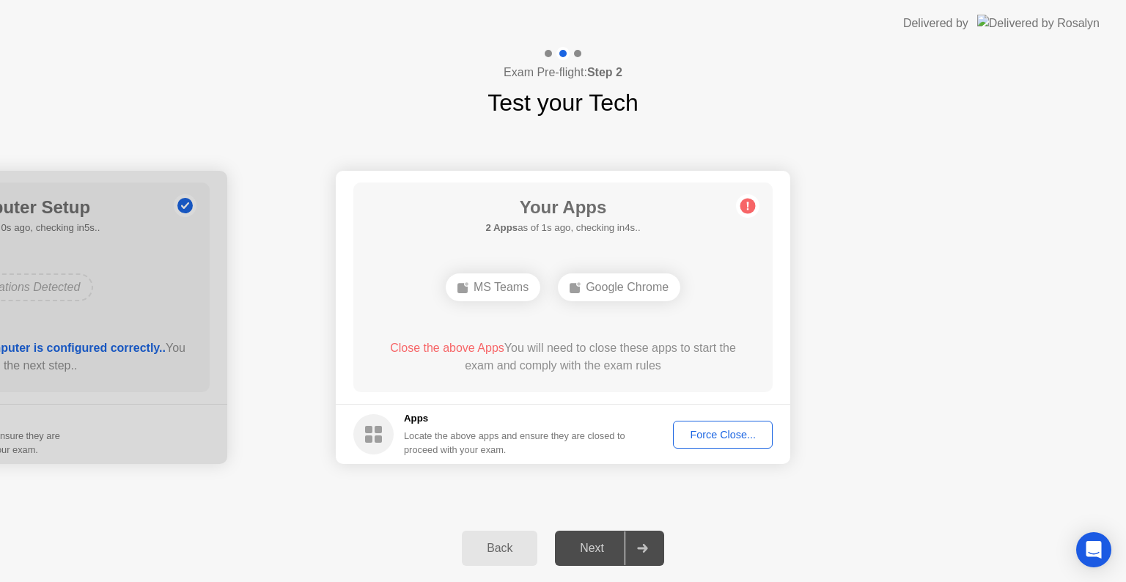
drag, startPoint x: 745, startPoint y: 208, endPoint x: 709, endPoint y: 305, distance: 103.2
click at [745, 209] on circle at bounding box center [747, 206] width 15 height 15
click at [721, 431] on div "Force Close..." at bounding box center [722, 435] width 89 height 12
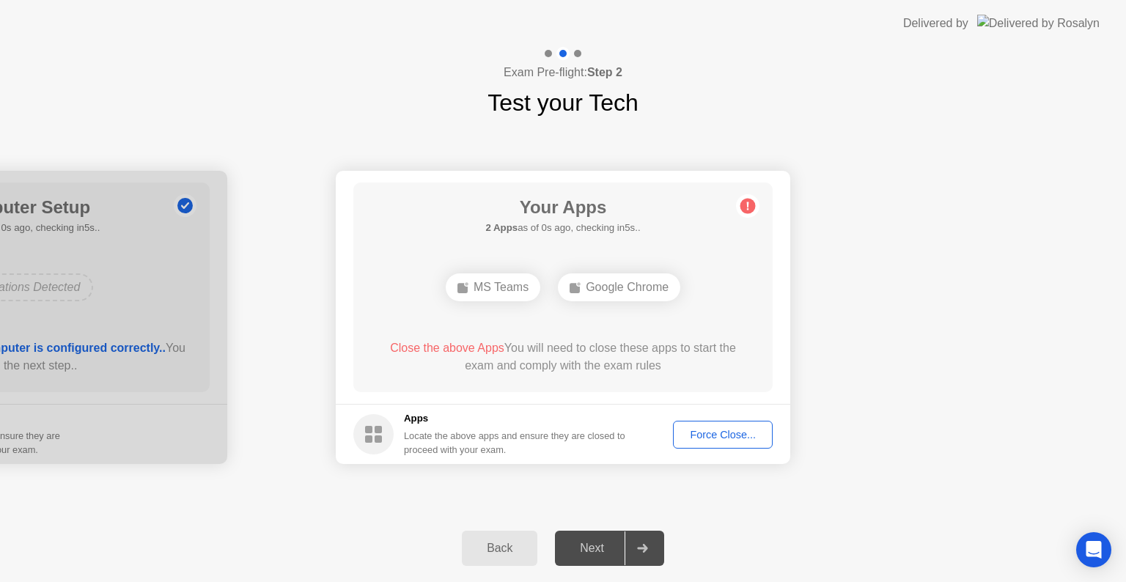
click at [733, 421] on button "Force Close..." at bounding box center [723, 435] width 100 height 28
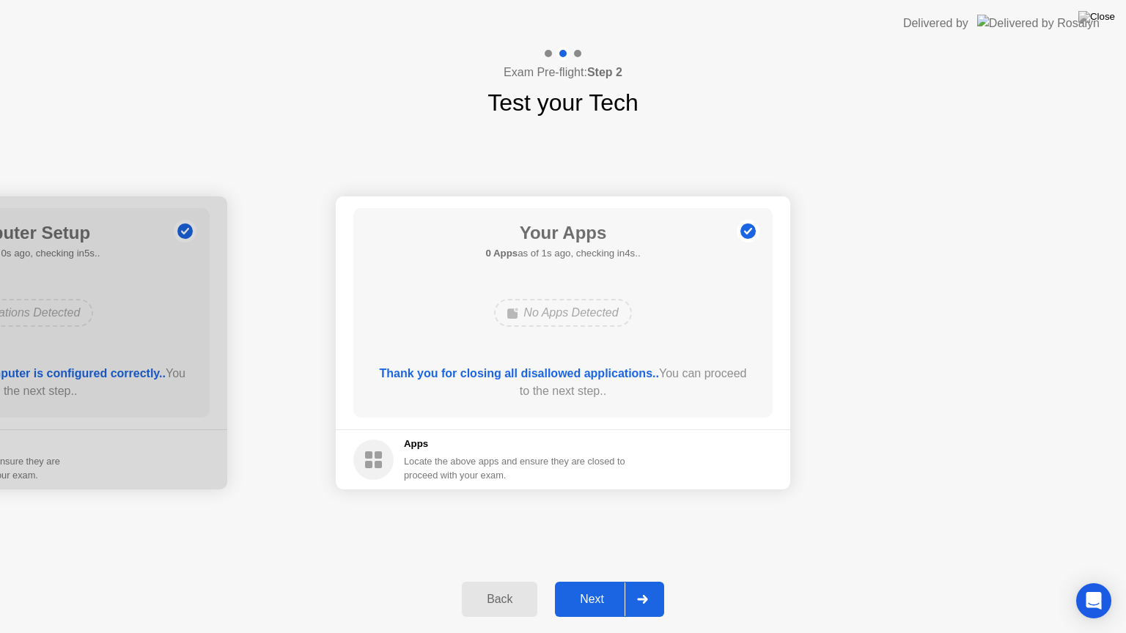
click at [582, 581] on div "Next" at bounding box center [591, 599] width 65 height 13
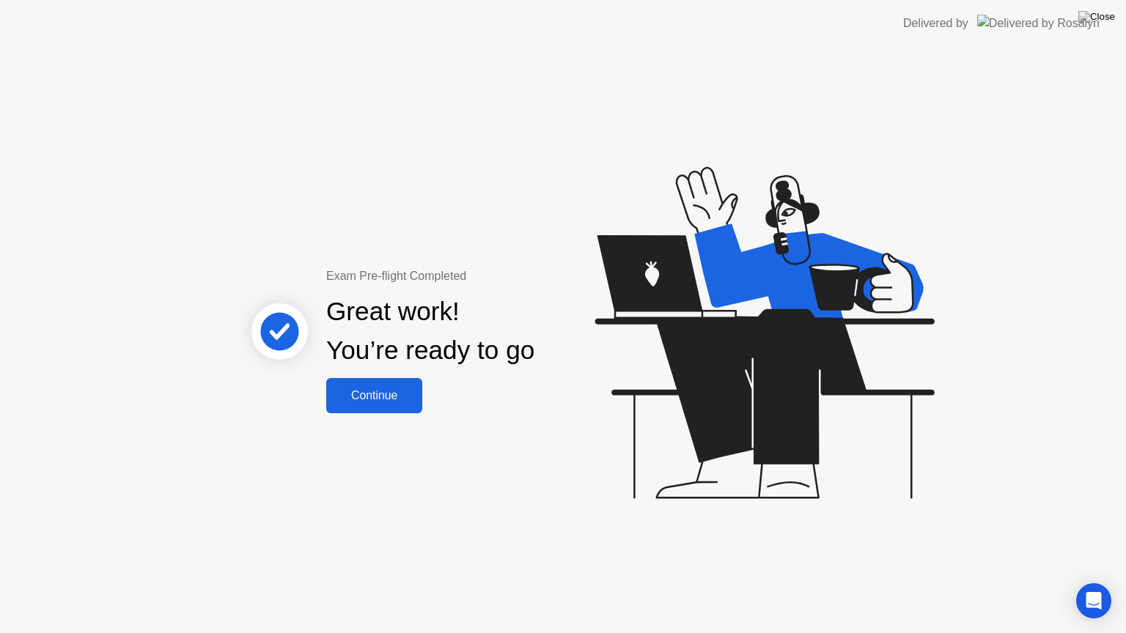
click at [384, 398] on div "Continue" at bounding box center [374, 395] width 87 height 13
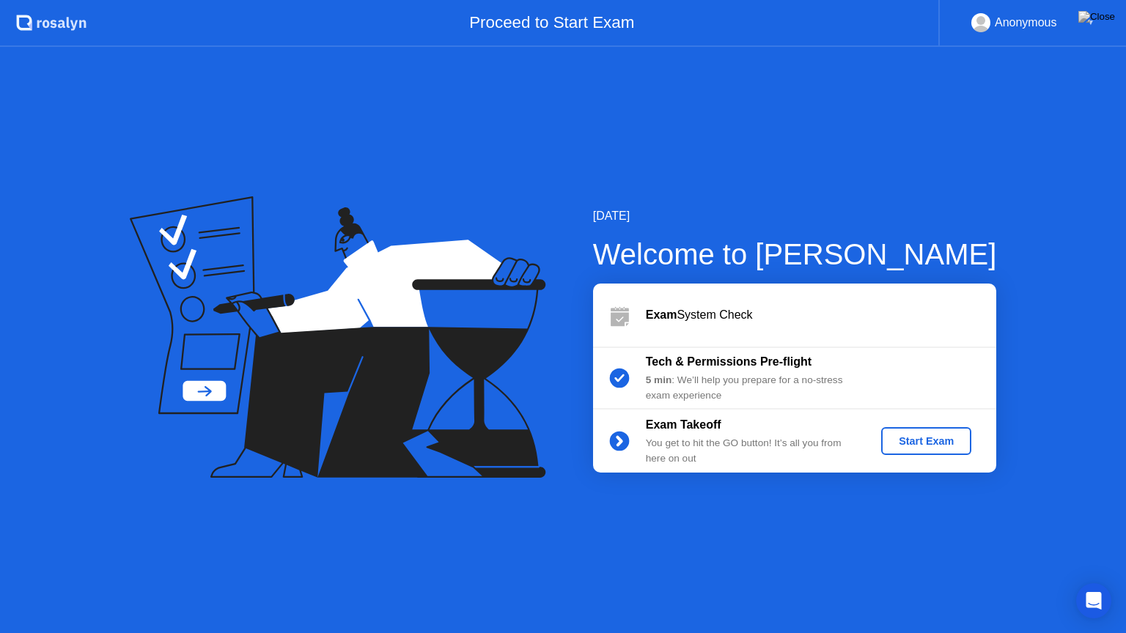
click at [940, 441] on div "Start Exam" at bounding box center [926, 441] width 78 height 12
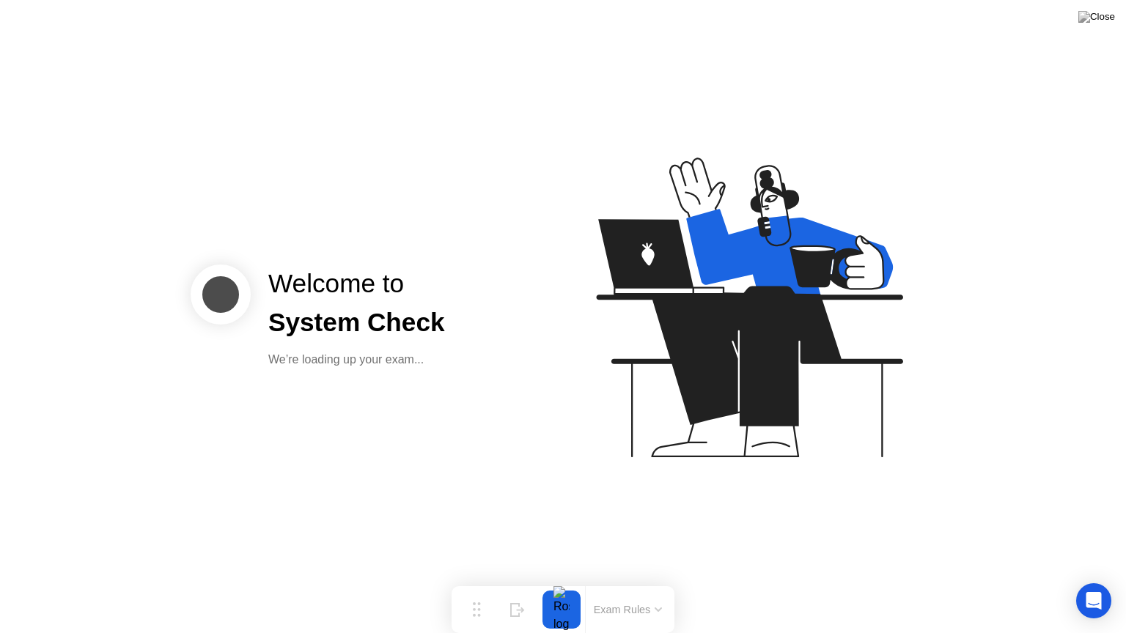
click at [226, 293] on div at bounding box center [221, 295] width 60 height 60
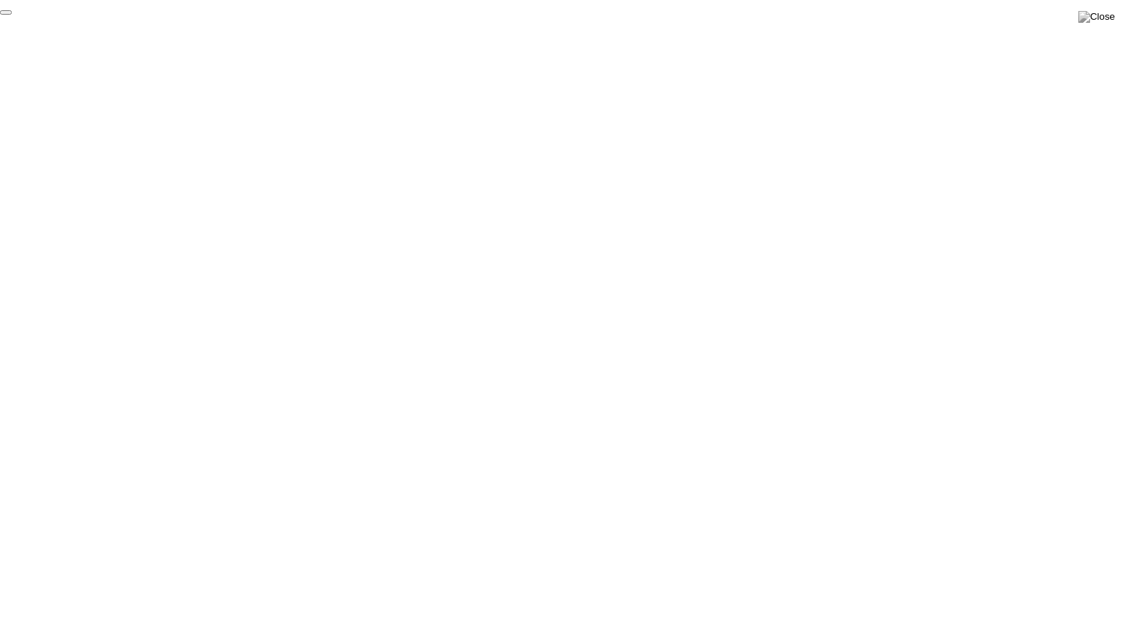
click div "End Proctoring Session"
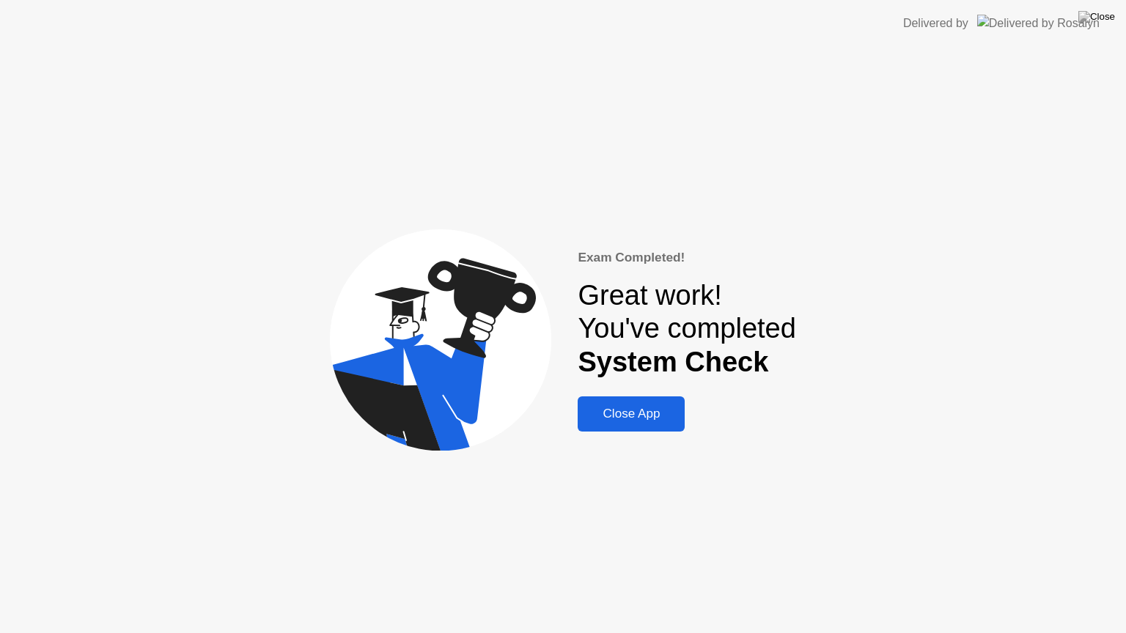
click at [657, 422] on div "Close App" at bounding box center [631, 414] width 98 height 15
